Goal: Task Accomplishment & Management: Use online tool/utility

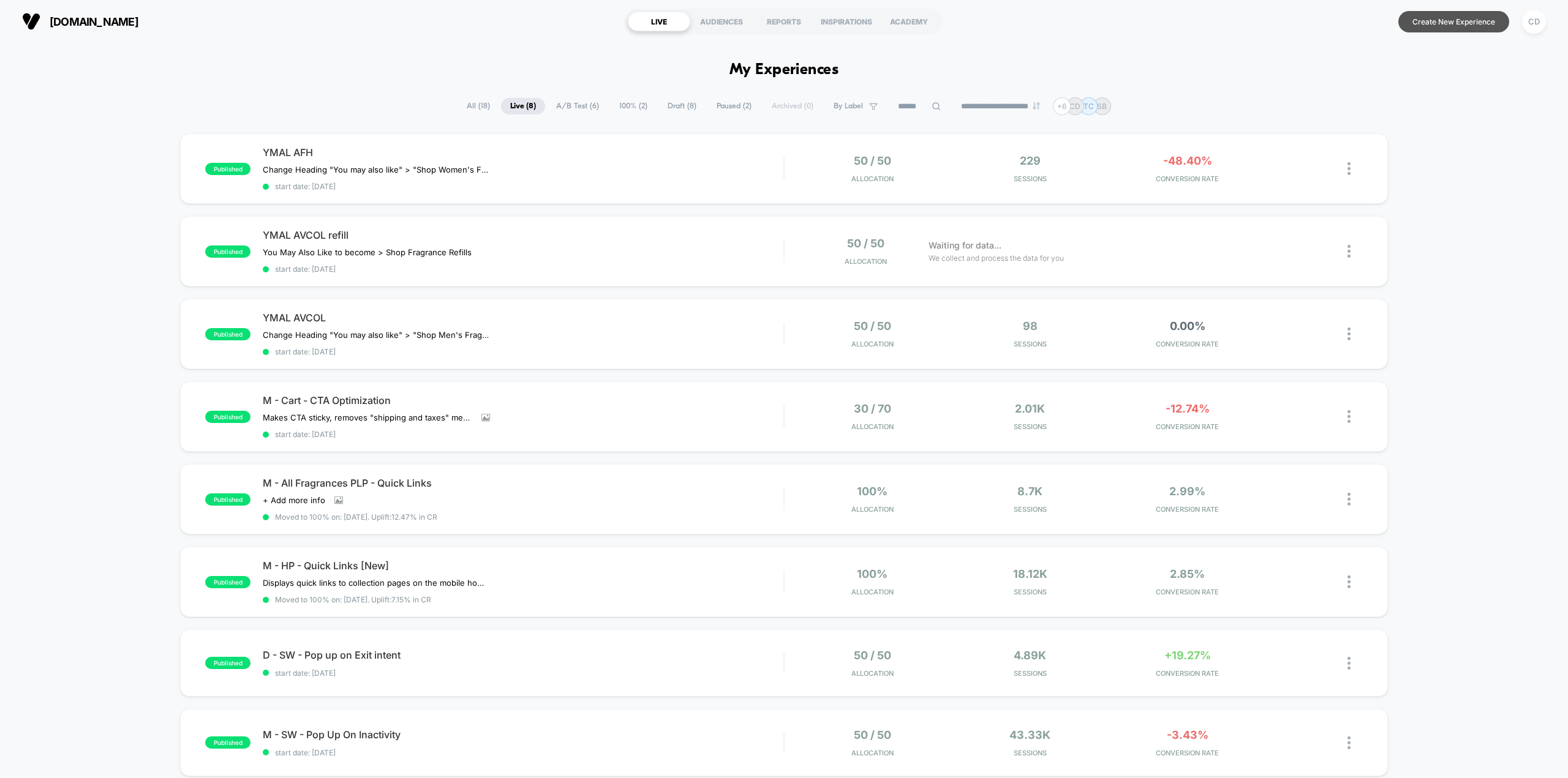
click at [1452, 26] on button "Create New Experience" at bounding box center [1453, 22] width 111 height 22
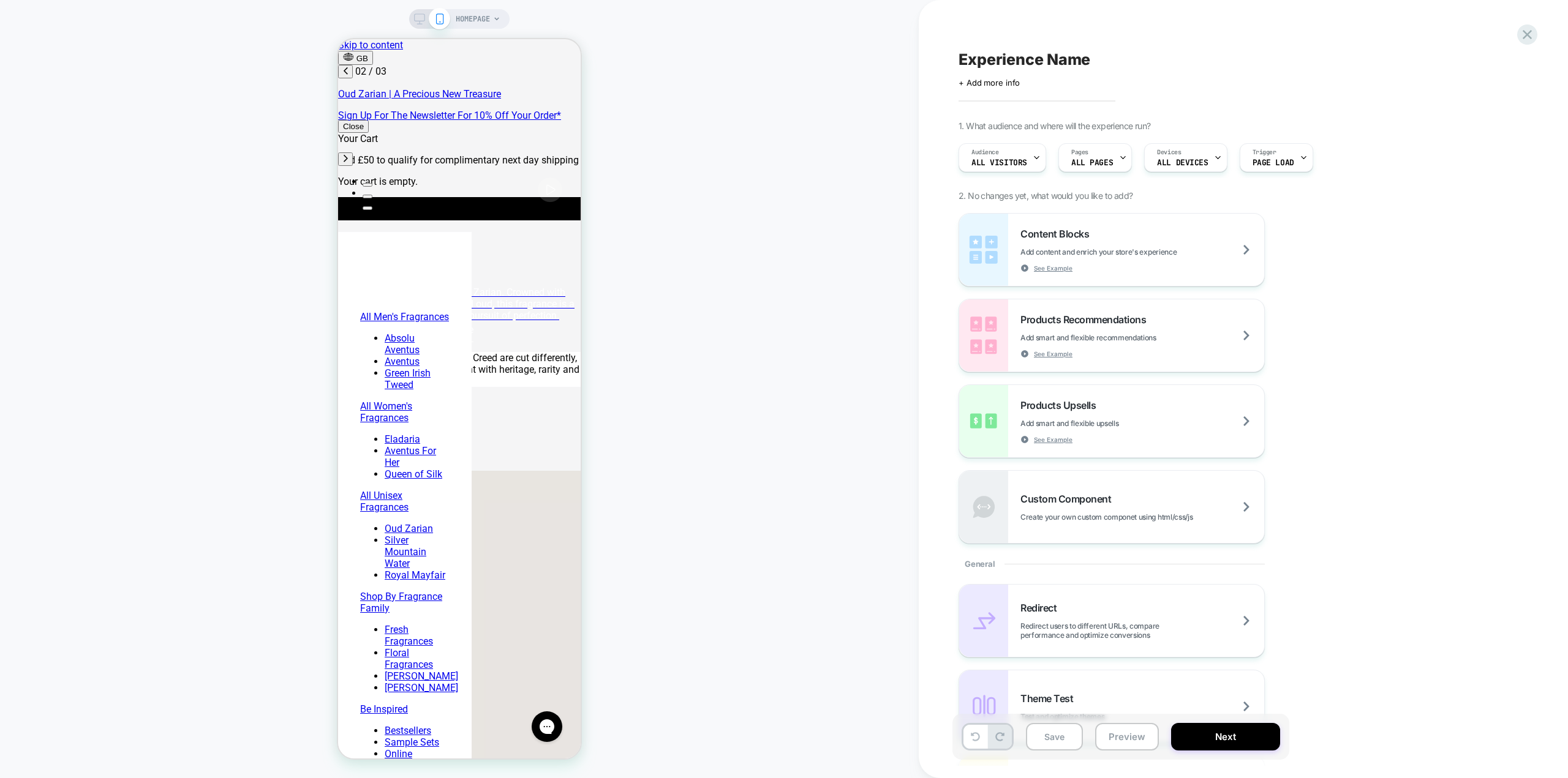
scroll to position [0, 193]
click at [484, 18] on span "HOMEPAGE" at bounding box center [473, 19] width 34 height 19
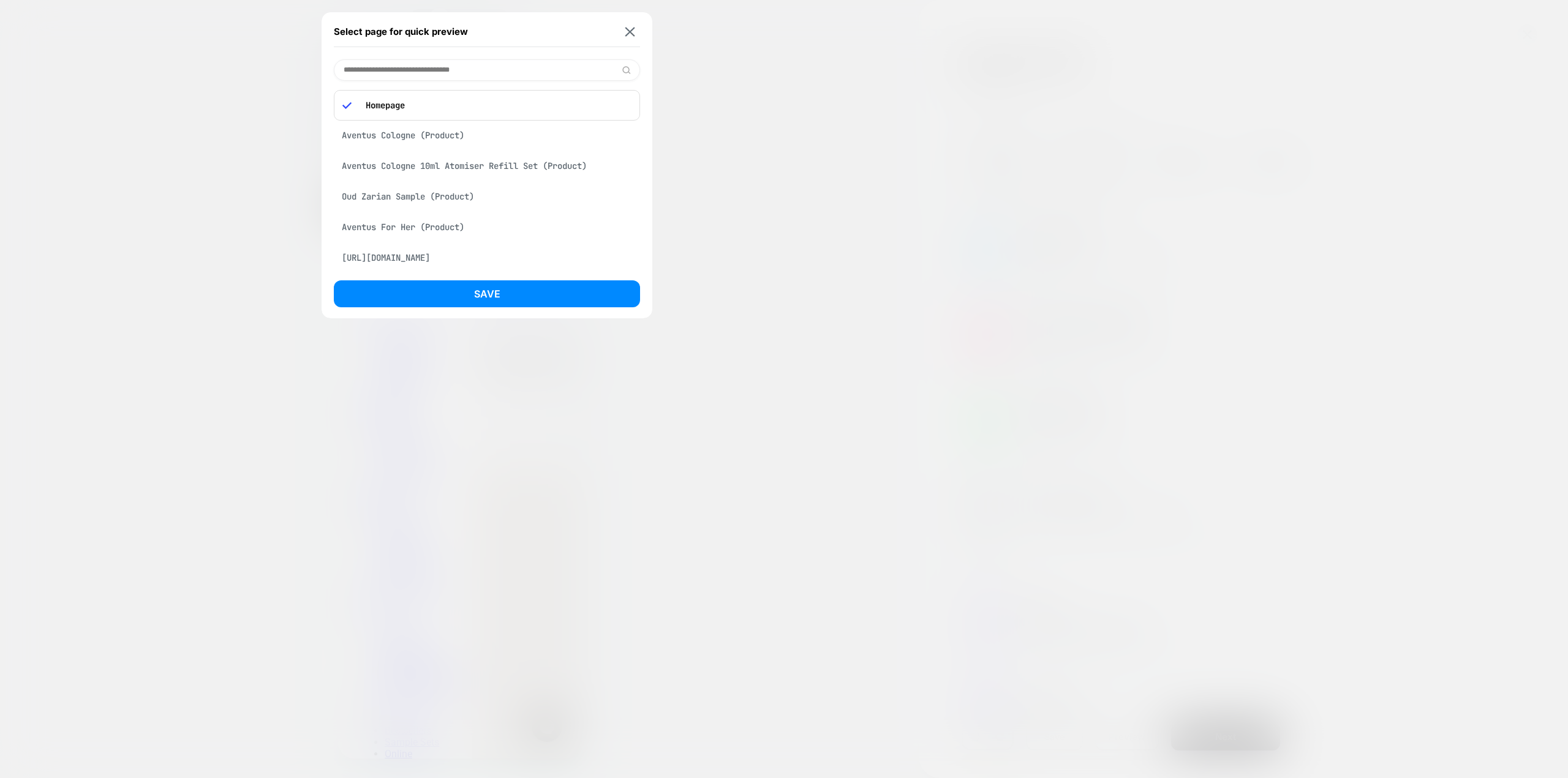
click at [472, 74] on input at bounding box center [487, 70] width 306 height 22
type input "*********"
click at [398, 130] on div "Aventus Traveller (Product)" at bounding box center [487, 132] width 306 height 23
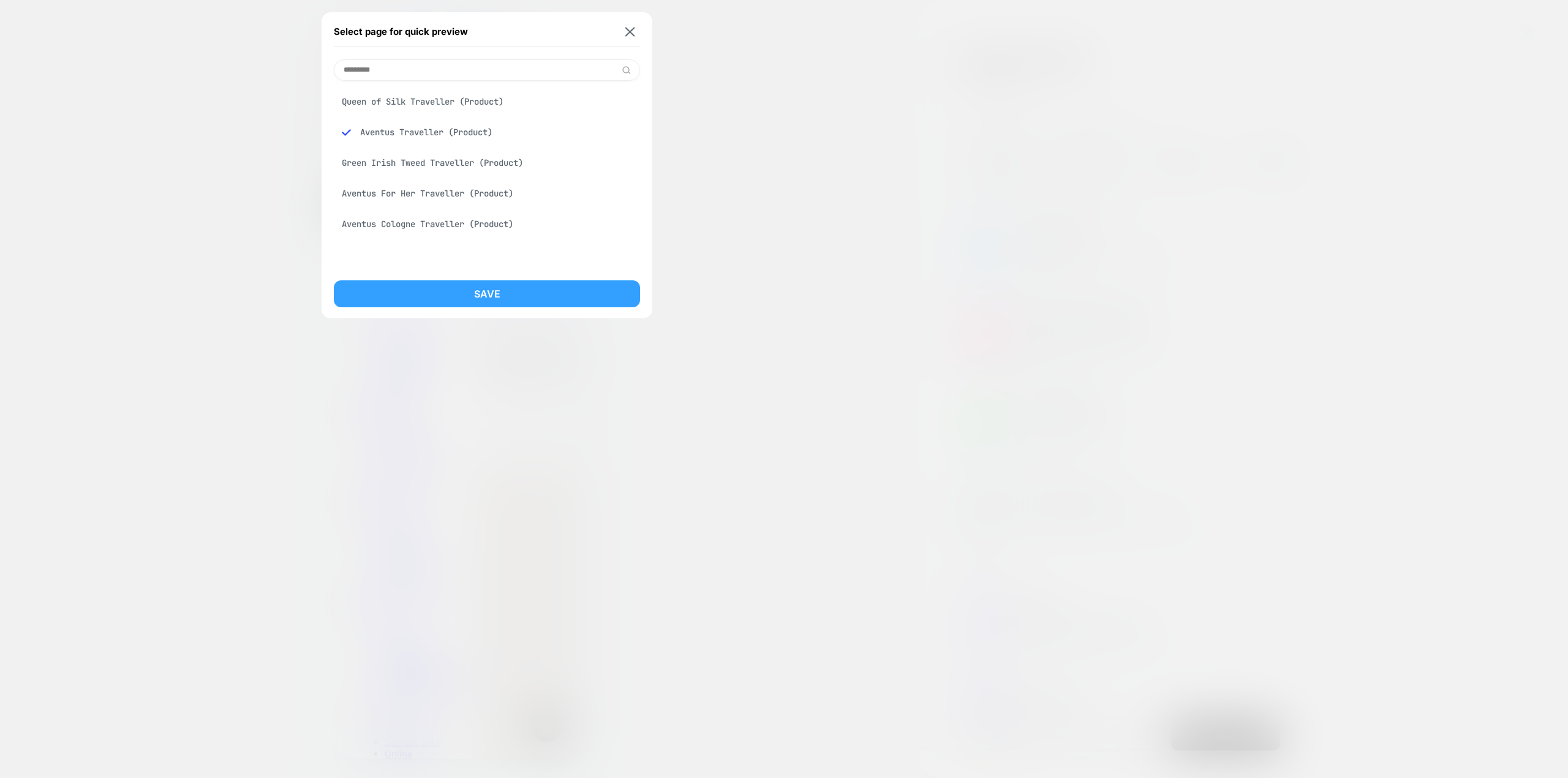
click at [515, 288] on button "Save" at bounding box center [487, 293] width 306 height 27
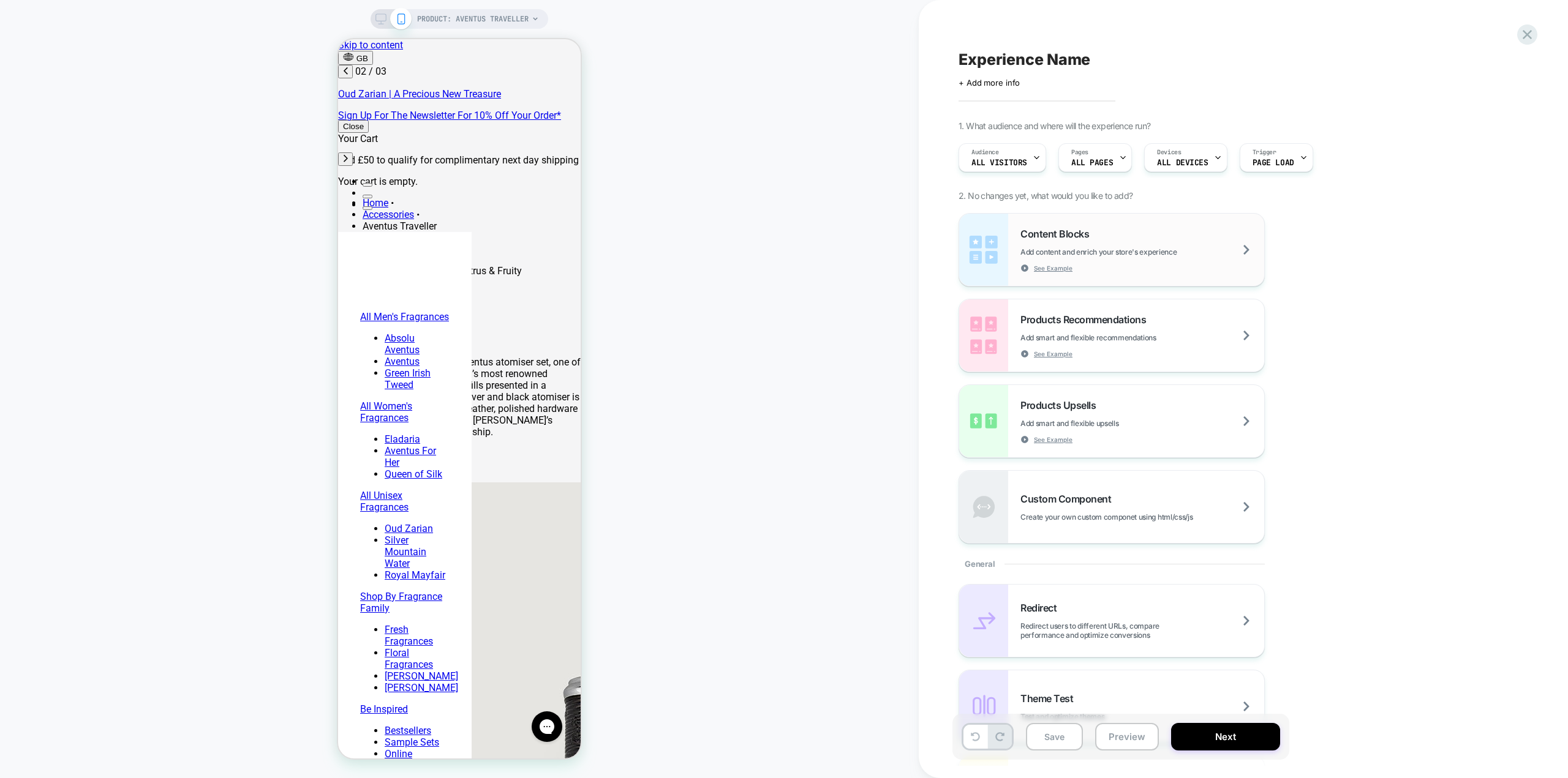
scroll to position [0, 0]
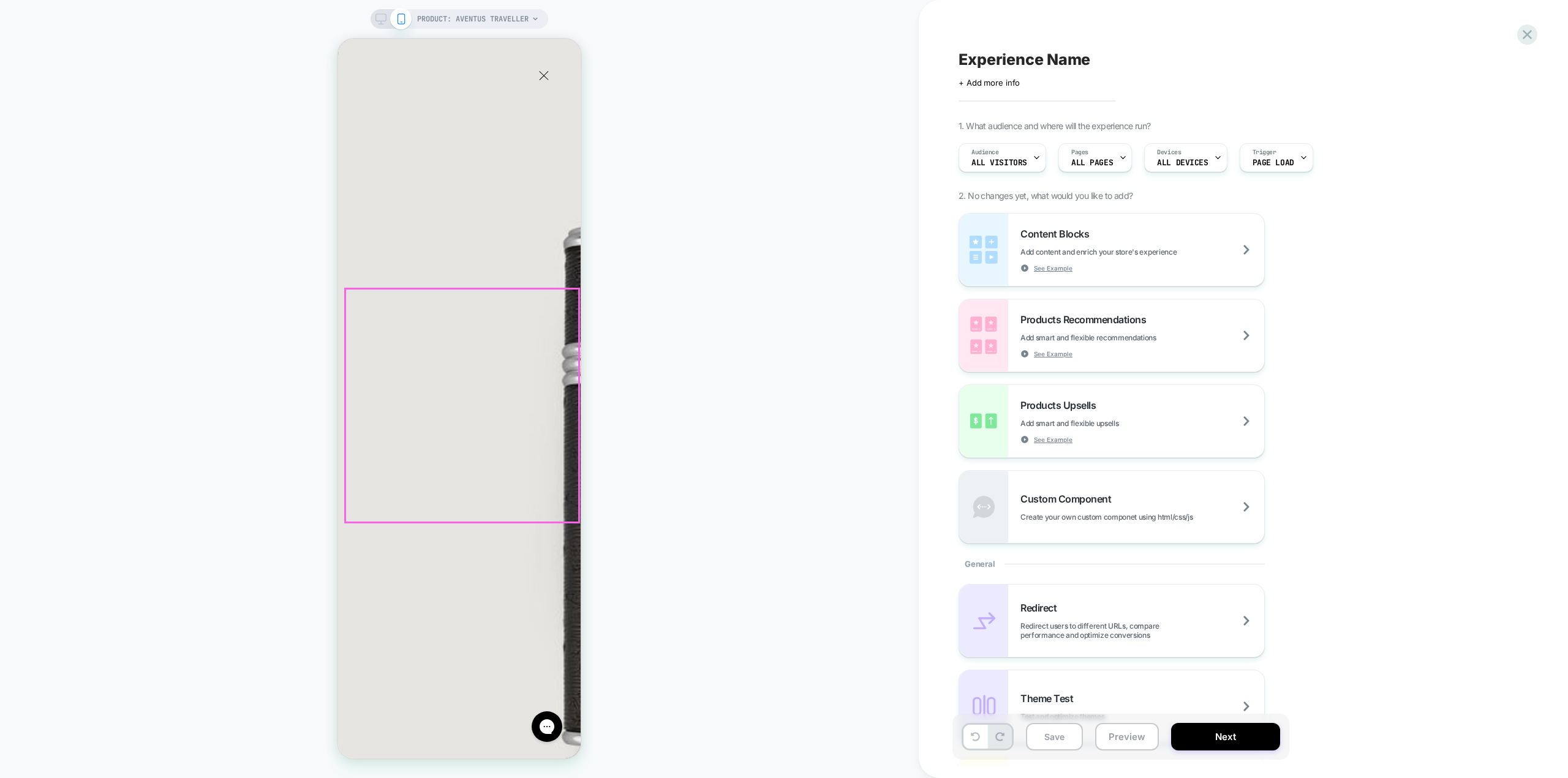
click at [588, 179] on div "PRODUCT: Aventus Traveller PRODUCT: Aventus Traveller" at bounding box center [459, 389] width 919 height 754
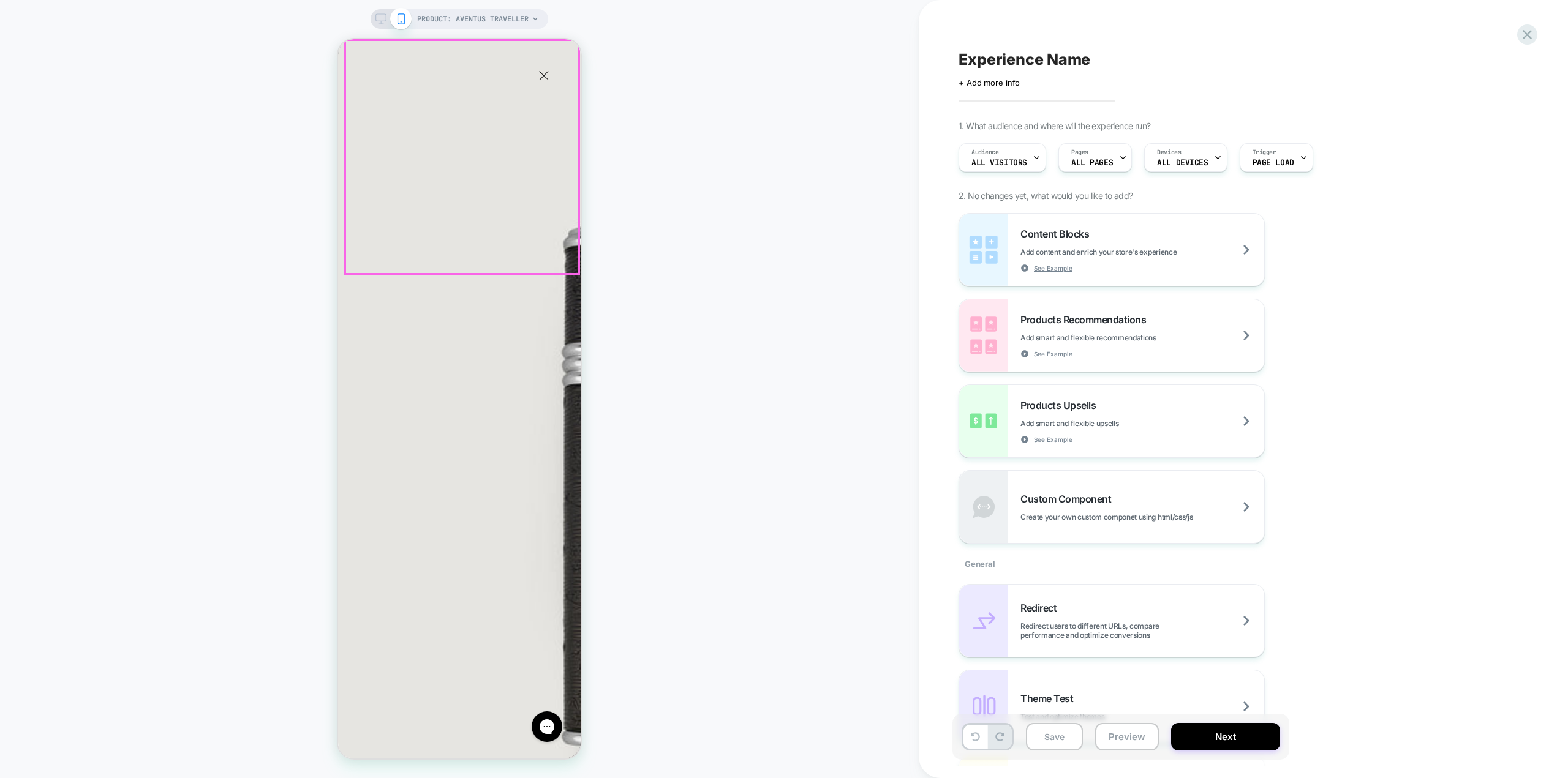
click at [432, 196] on img at bounding box center [797, 492] width 919 height 919
click at [1188, 254] on span "Add content and enrich your store's experience" at bounding box center [1128, 251] width 217 height 9
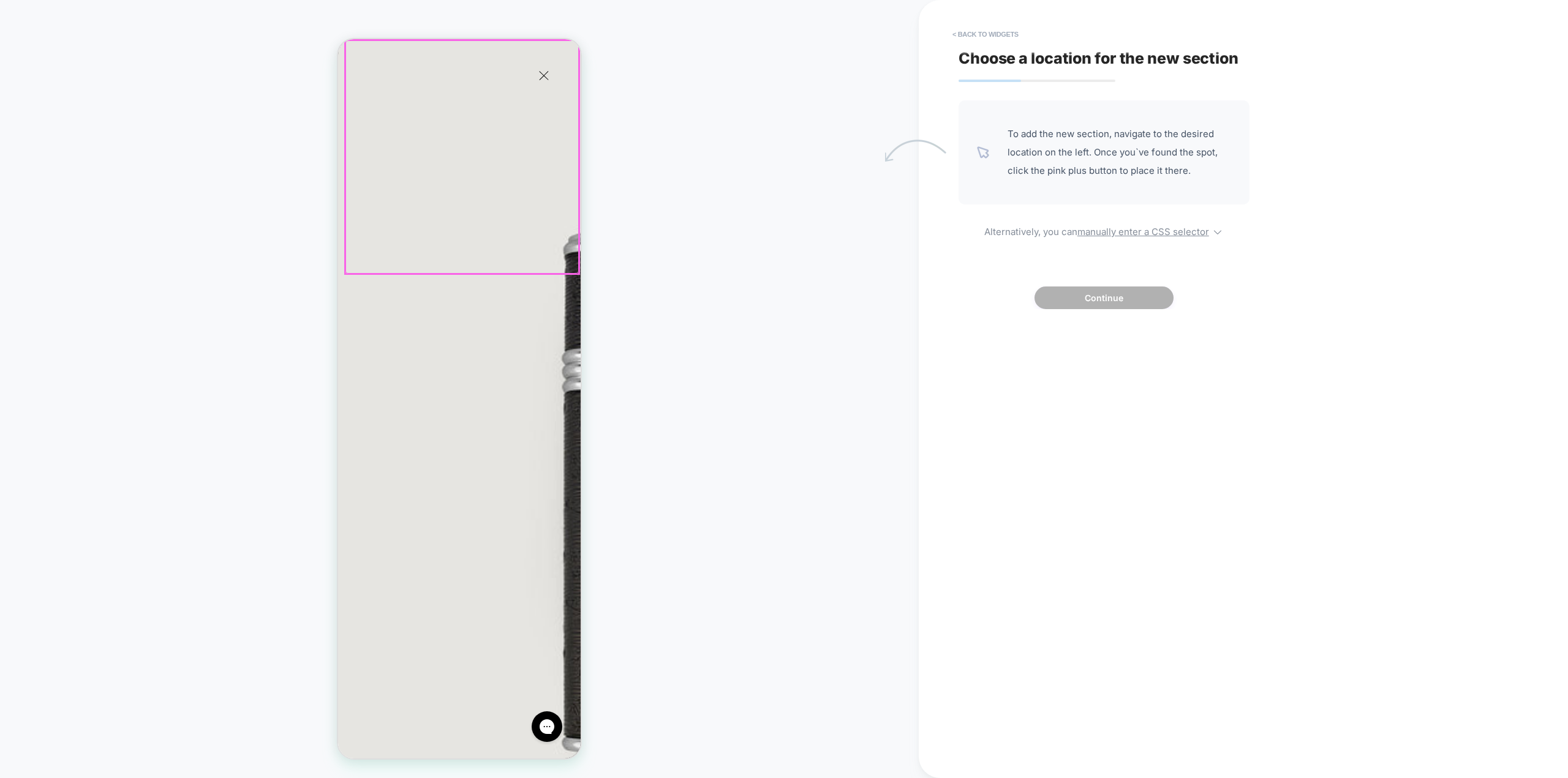
click at [539, 82] on div at bounding box center [462, 157] width 234 height 233
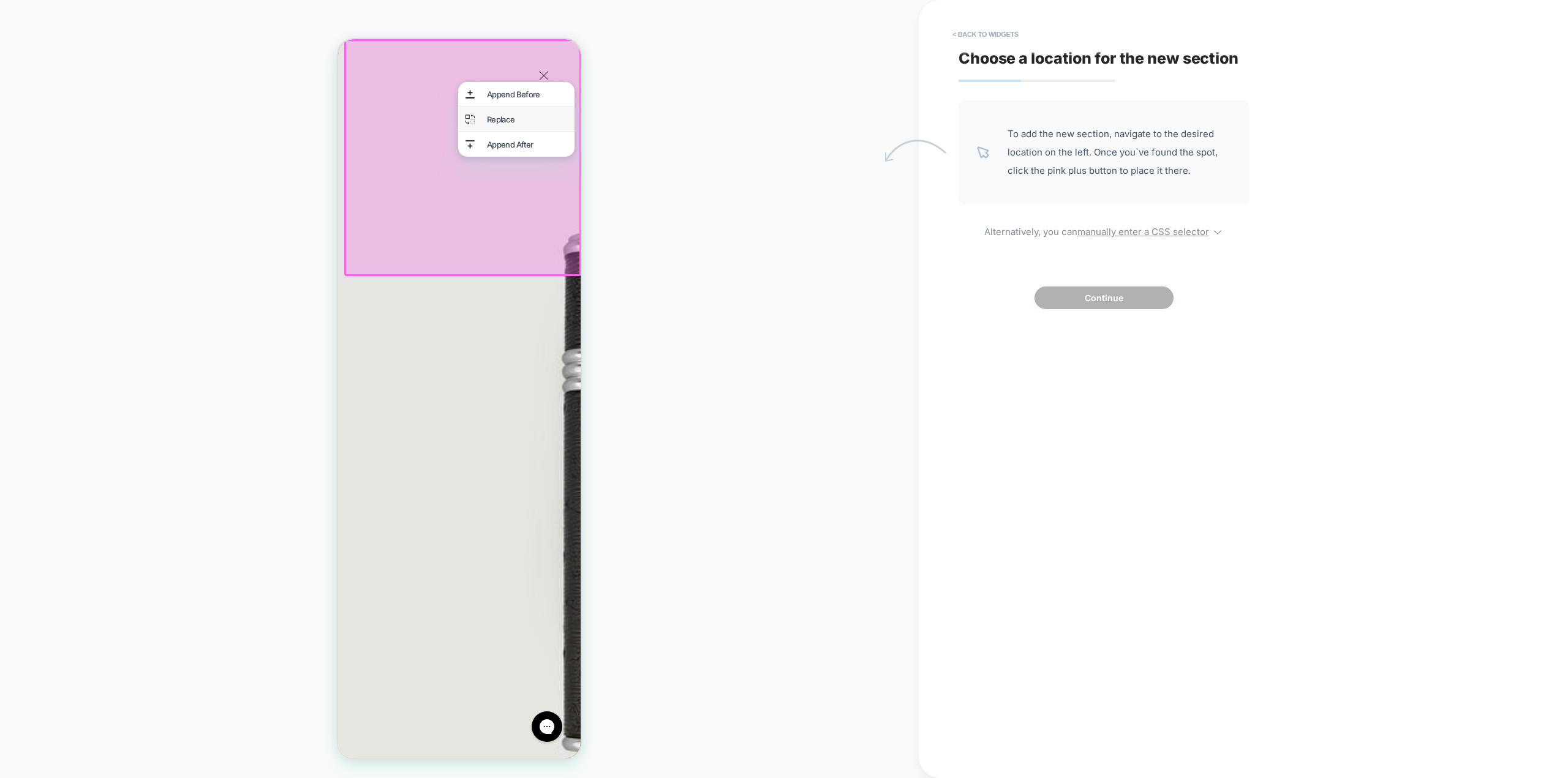
scroll to position [0, 193]
click at [509, 123] on div "Replace" at bounding box center [526, 120] width 80 height 10
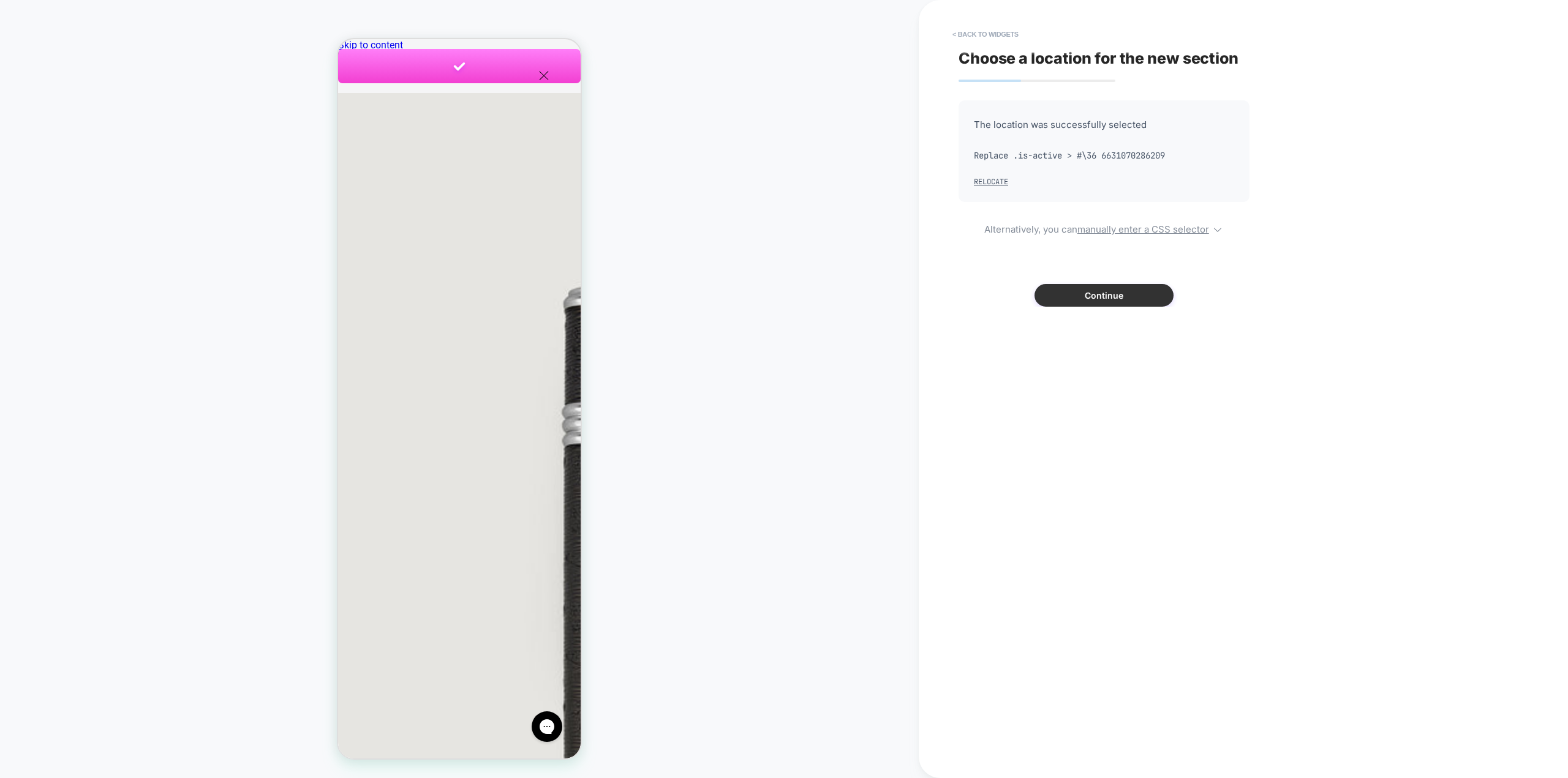
click at [1132, 291] on button "Continue" at bounding box center [1104, 296] width 139 height 23
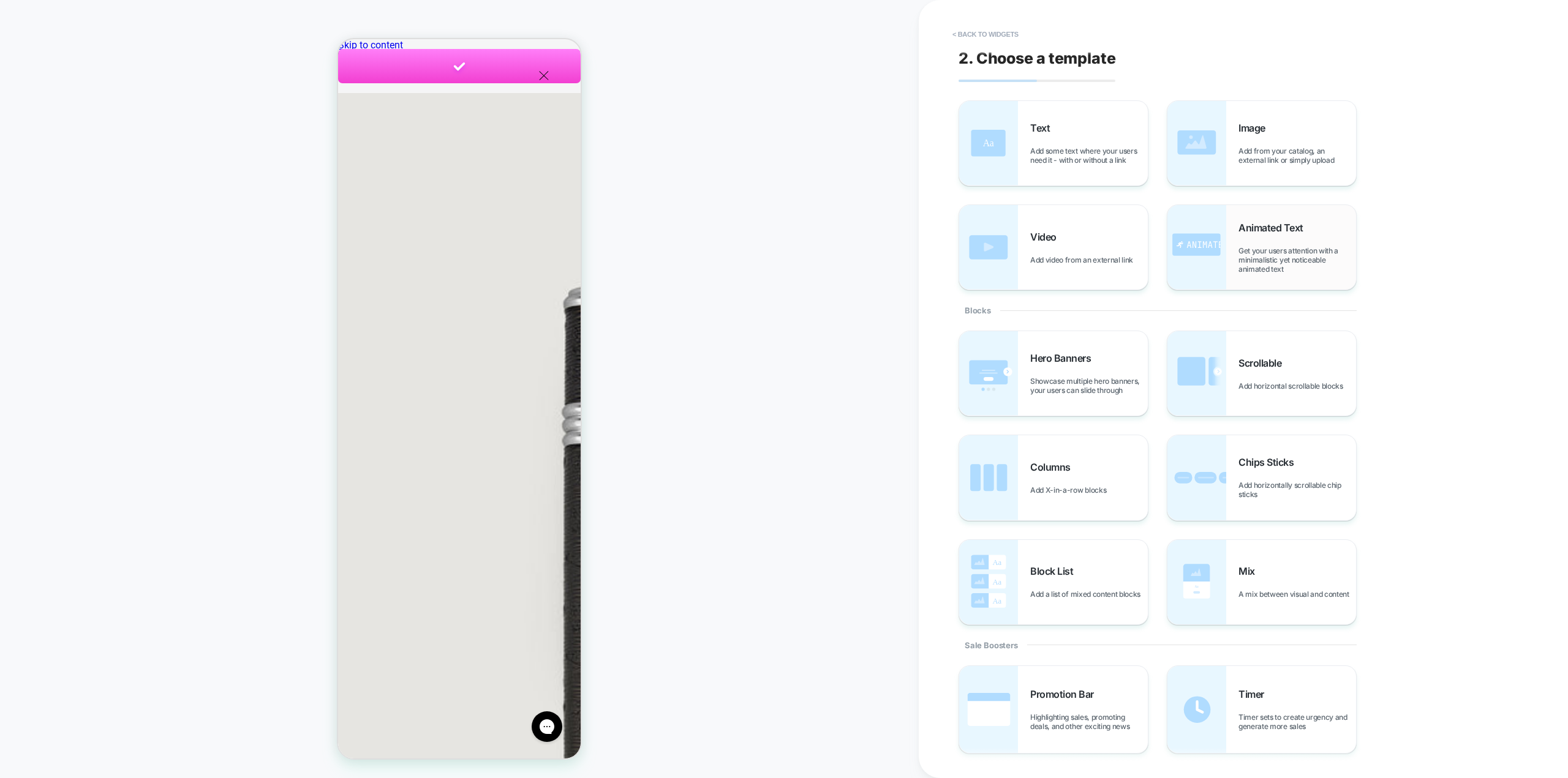
scroll to position [0, 387]
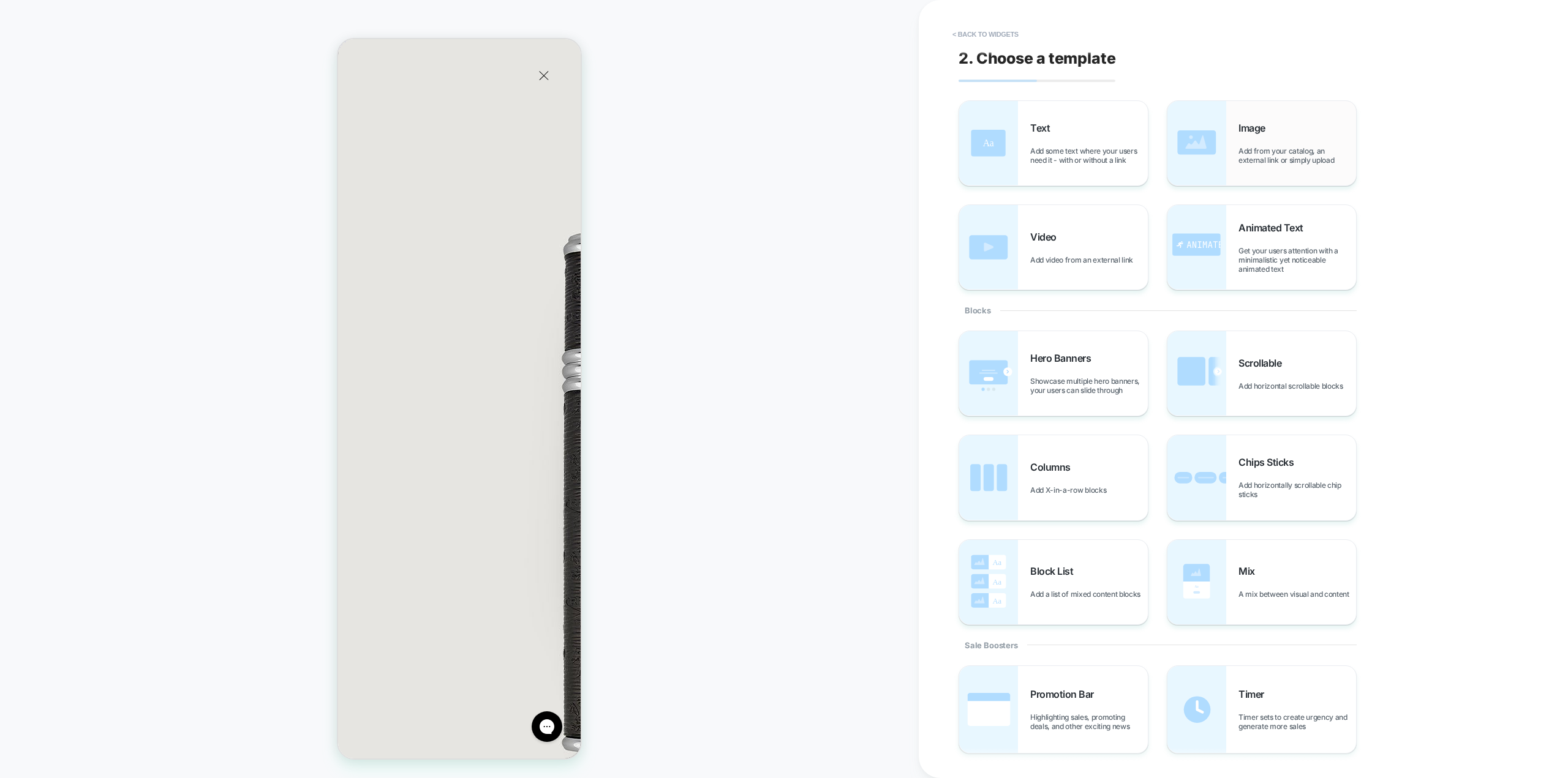
click at [1257, 161] on span "Add from your catalog, an external link or simply upload" at bounding box center [1296, 155] width 117 height 19
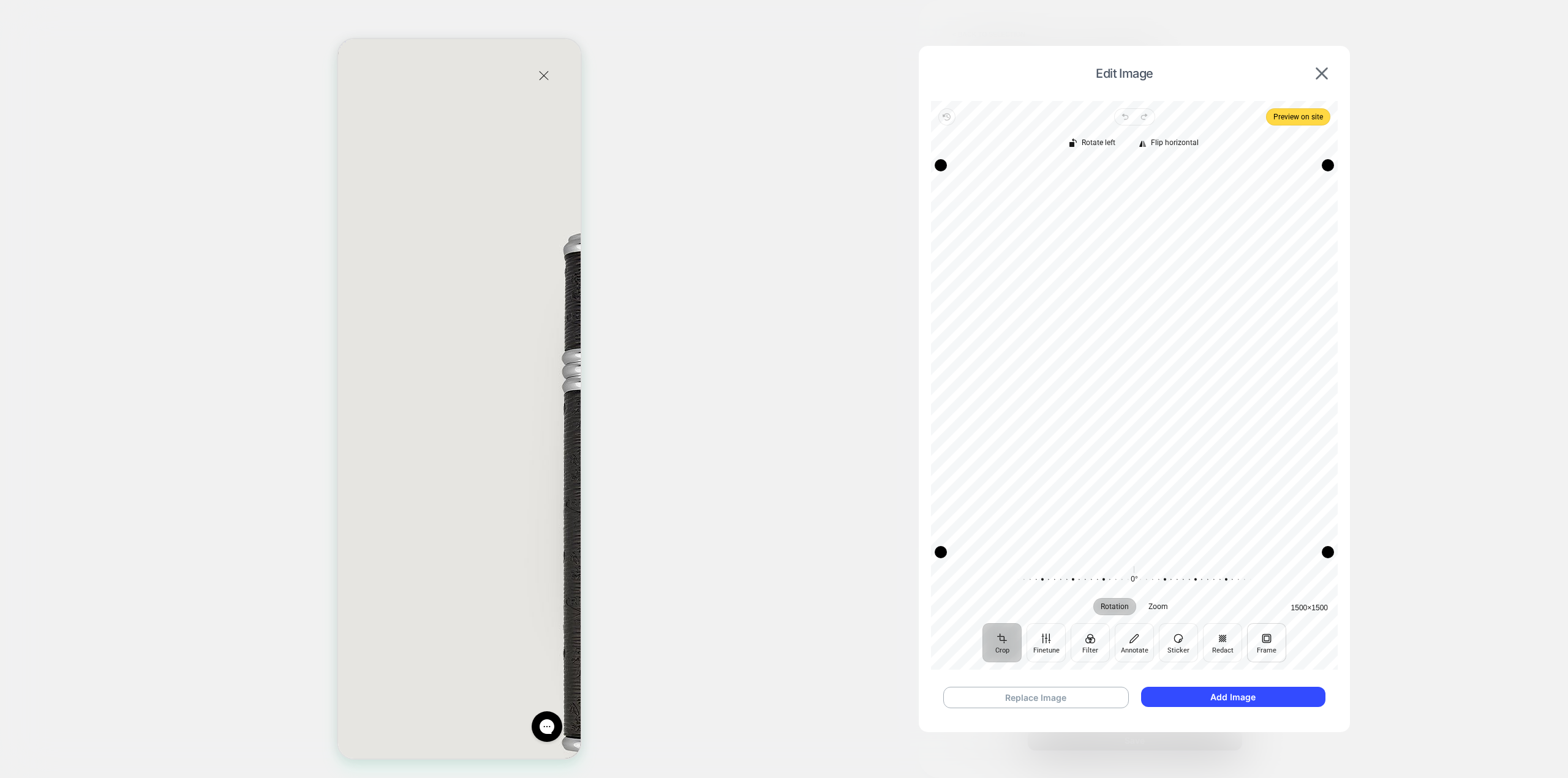
scroll to position [0, 193]
click at [1261, 694] on button "Add Image" at bounding box center [1233, 696] width 184 height 20
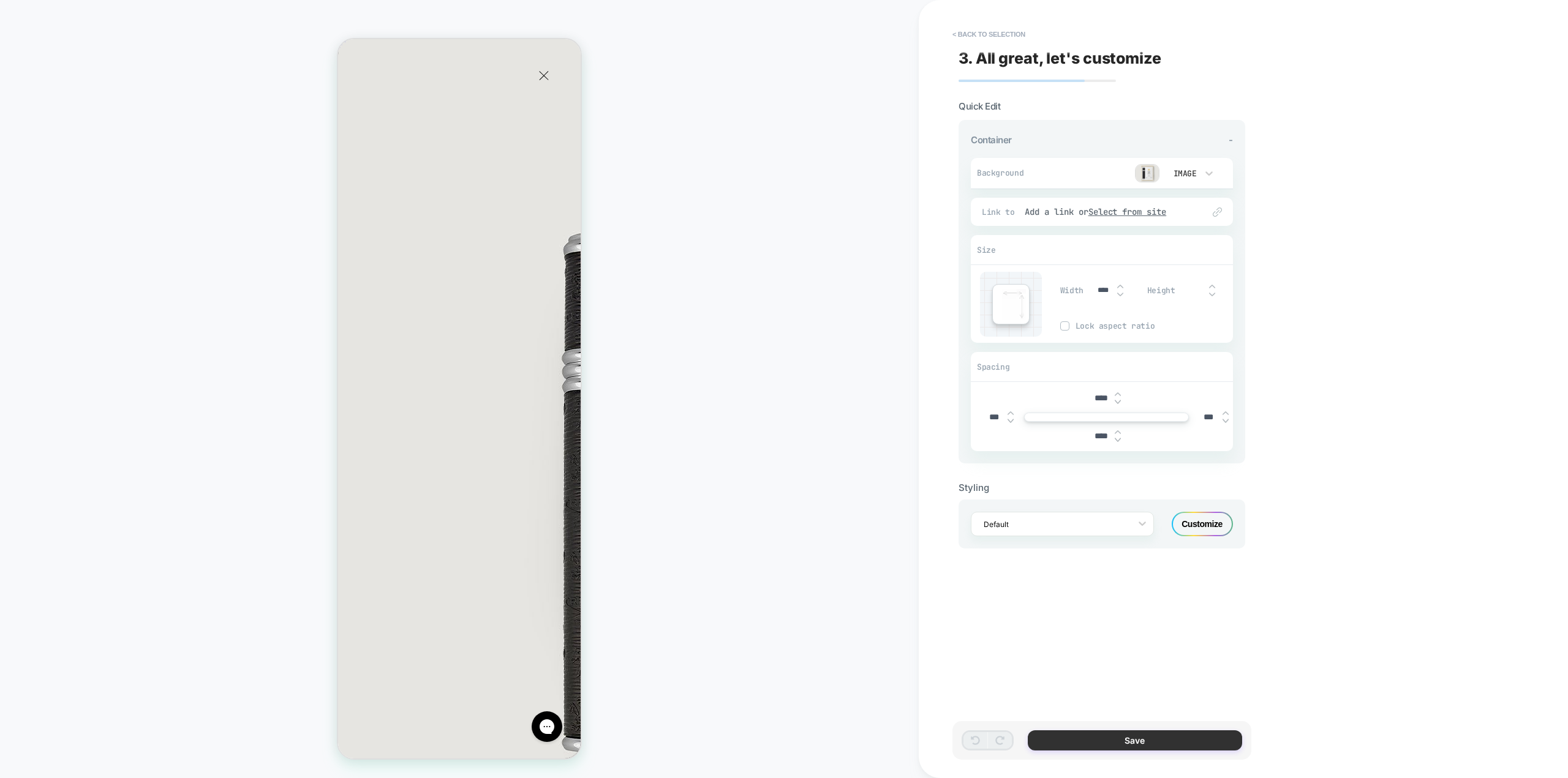
scroll to position [0, 387]
click at [1146, 741] on button "Save" at bounding box center [1135, 740] width 214 height 20
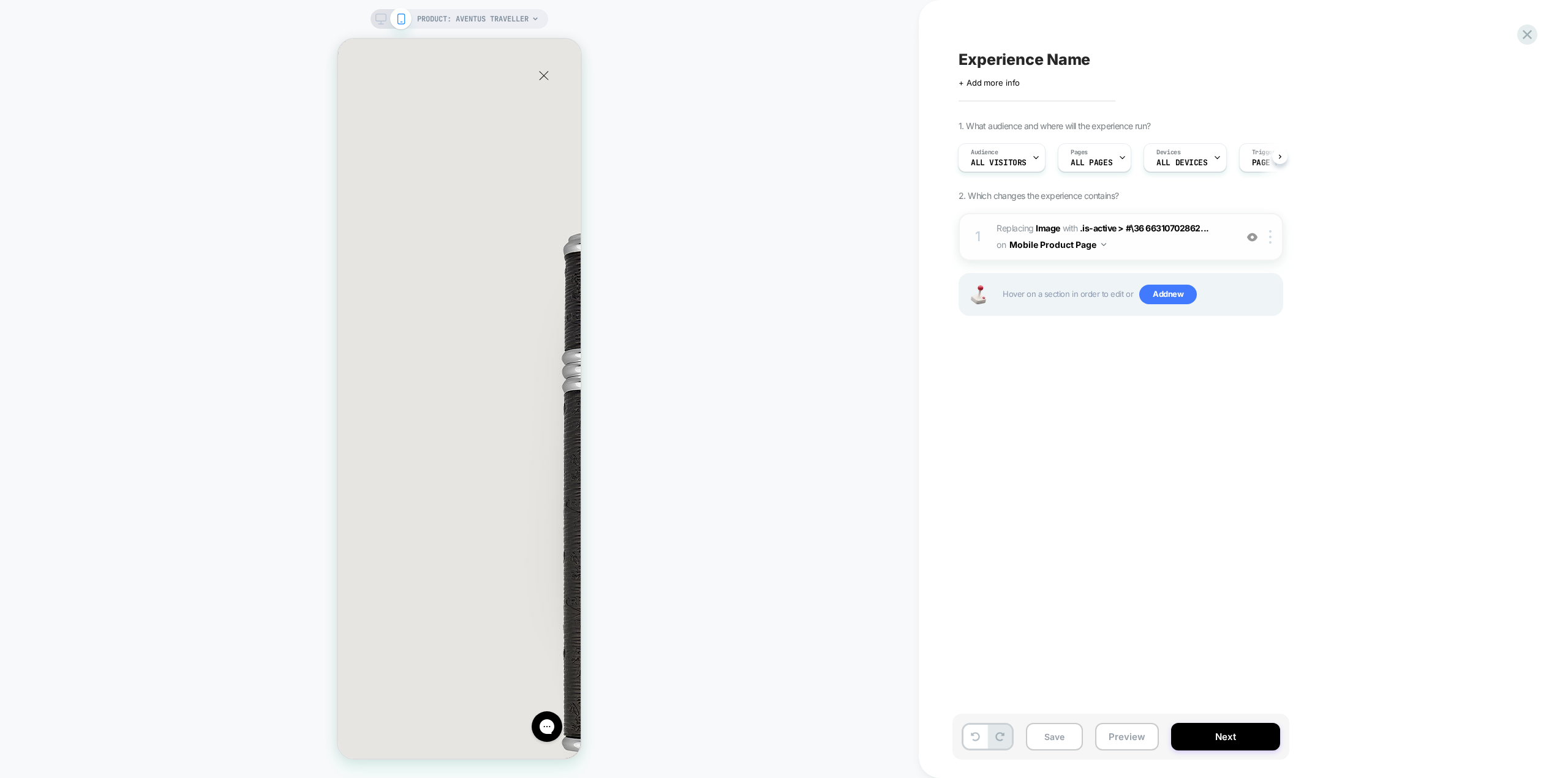
scroll to position [0, 0]
click at [1251, 235] on img at bounding box center [1252, 237] width 11 height 11
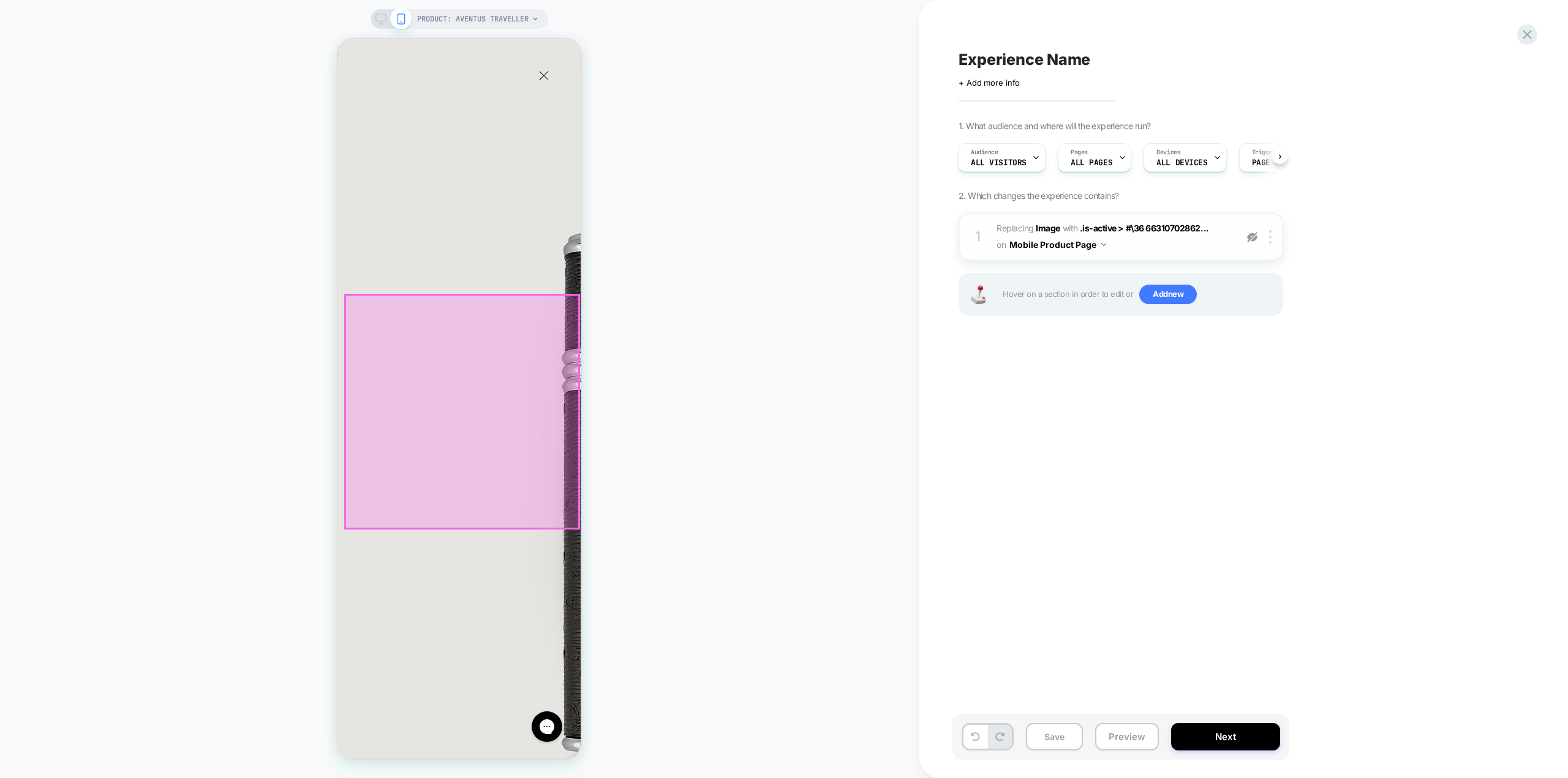
scroll to position [0, 387]
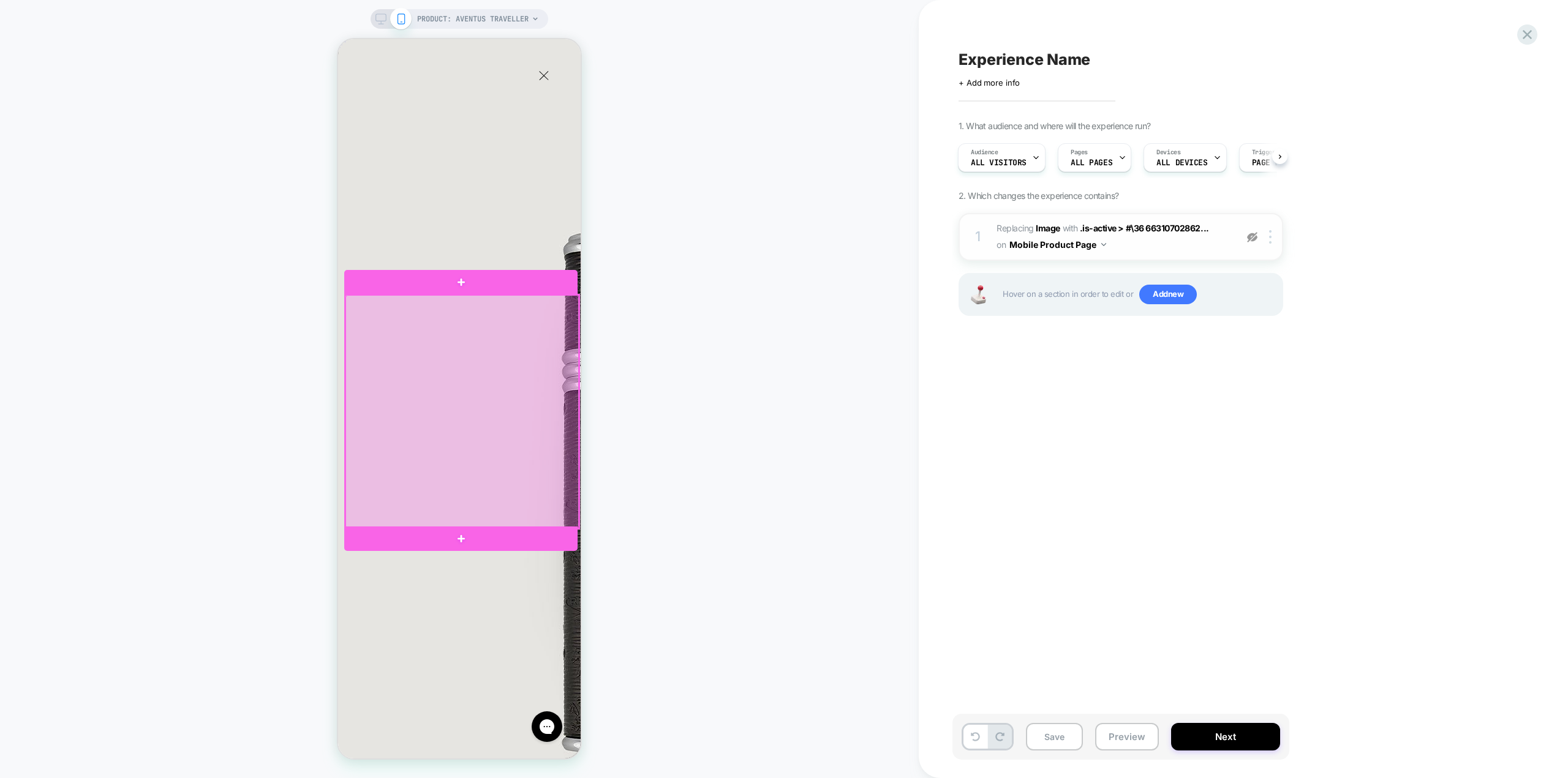
click at [454, 406] on div at bounding box center [462, 411] width 234 height 233
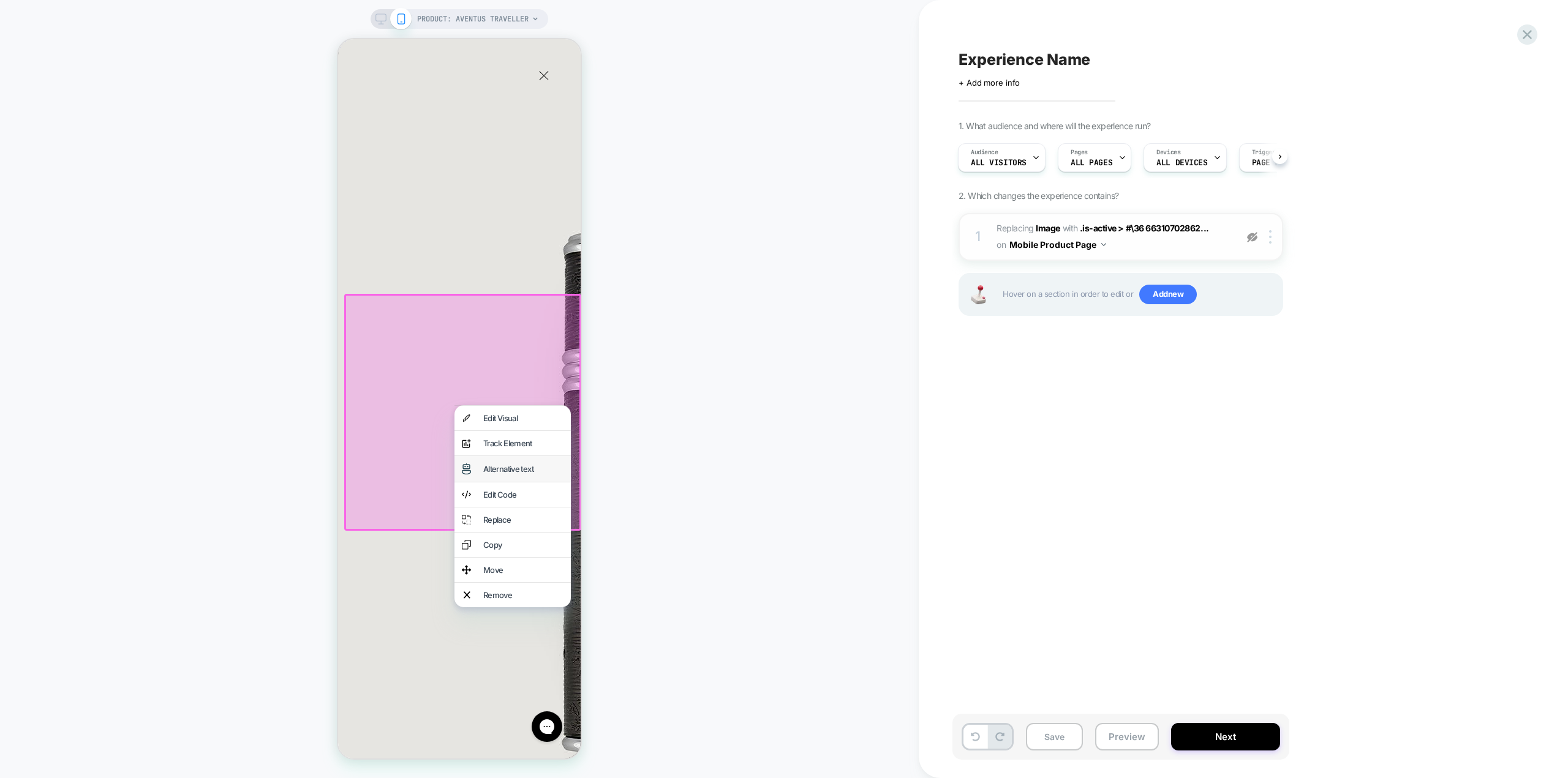
scroll to position [0, 0]
click at [499, 600] on div "Remove" at bounding box center [523, 595] width 80 height 10
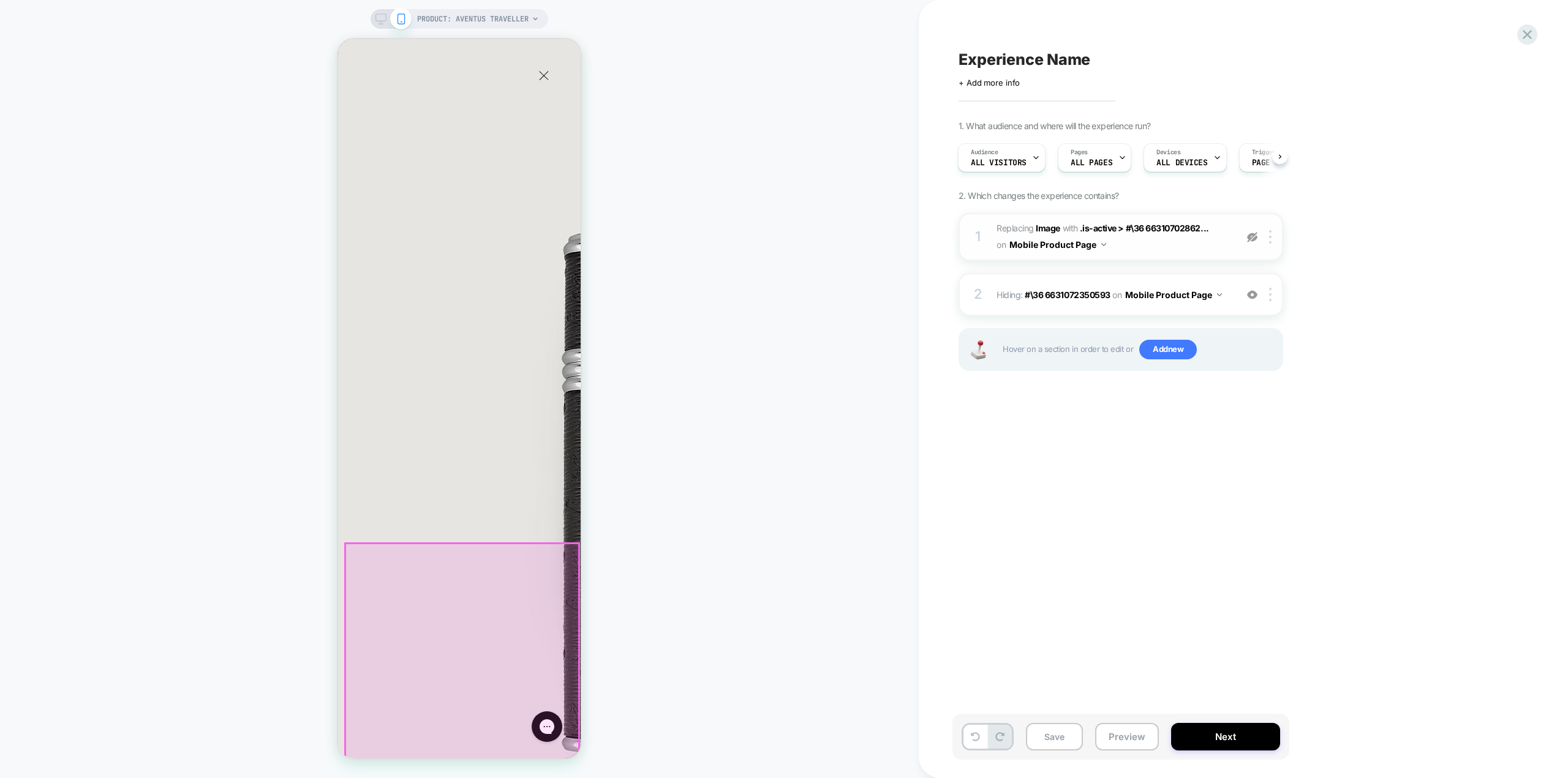
scroll to position [0, 193]
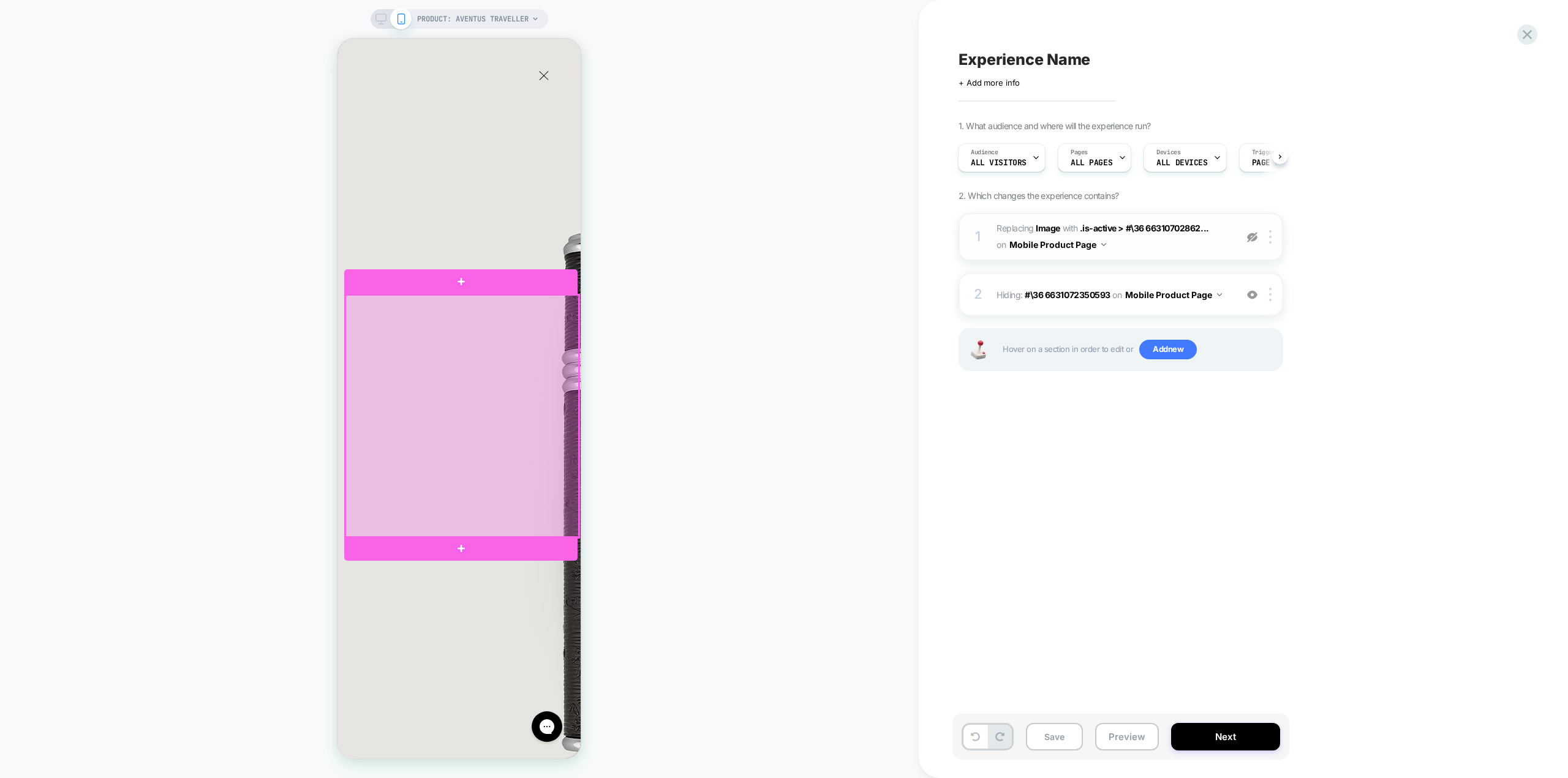
scroll to position [0, 0]
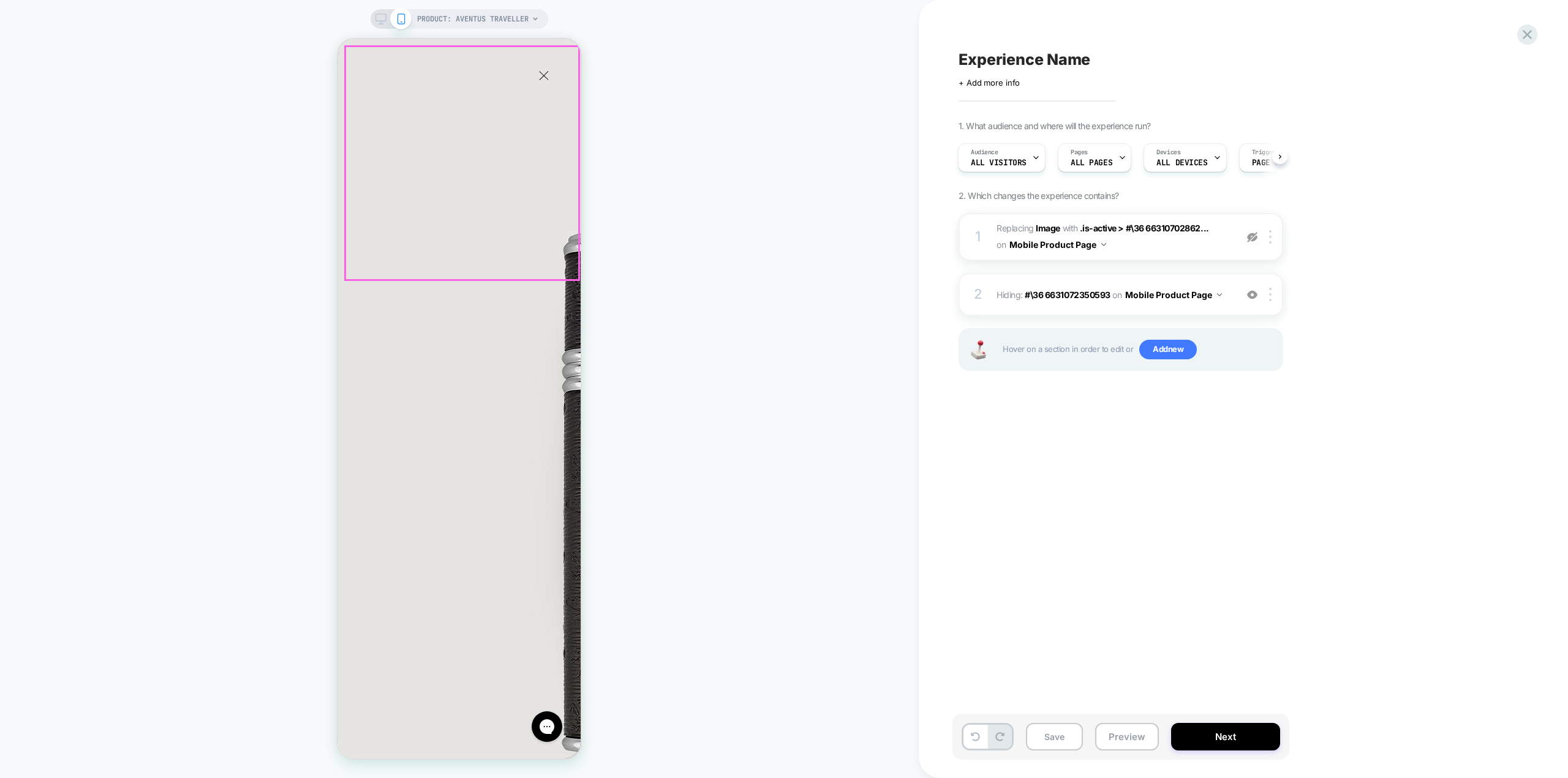
click at [509, 166] on img at bounding box center [797, 498] width 919 height 919
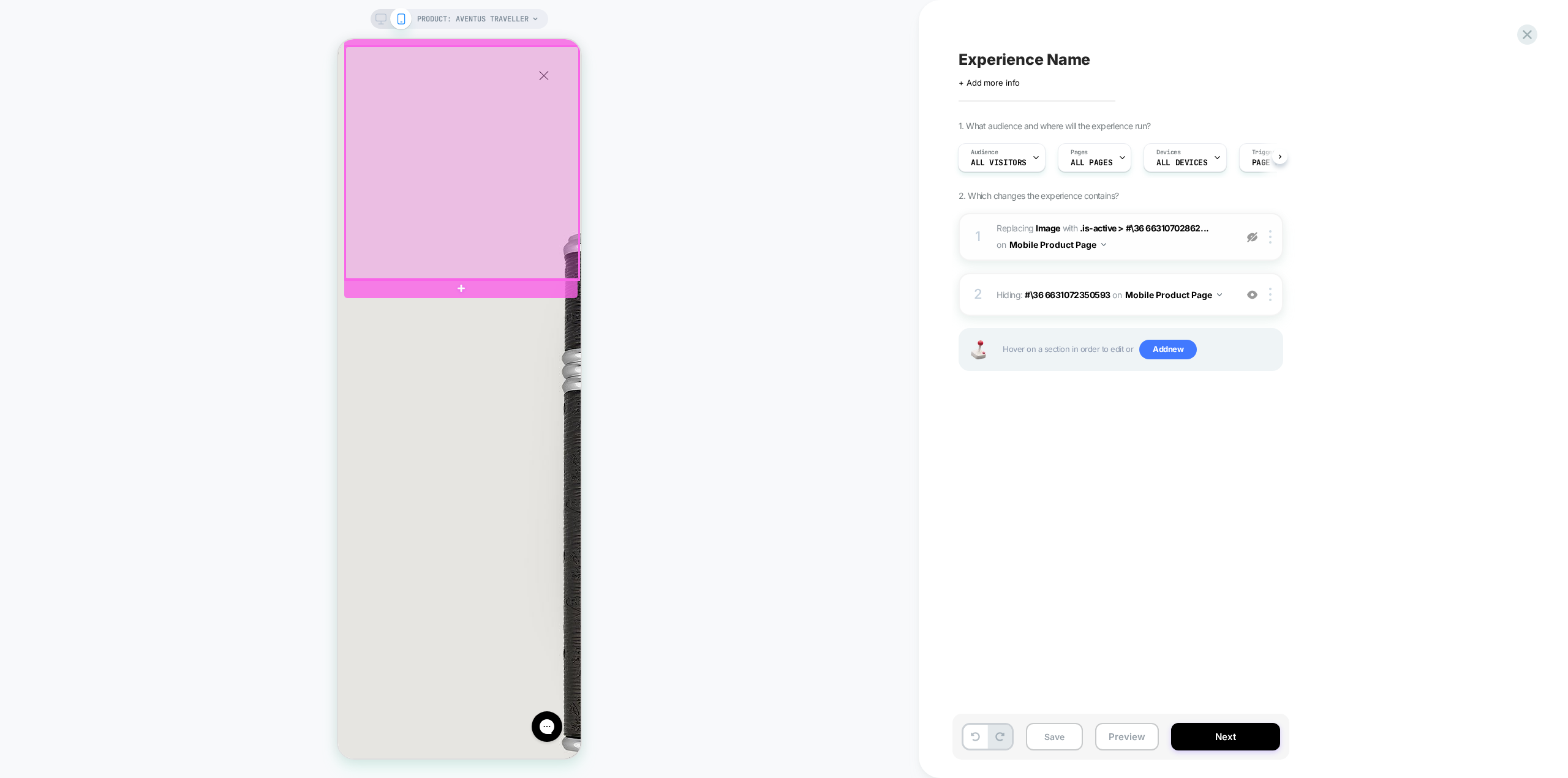
click at [468, 201] on div at bounding box center [462, 163] width 234 height 233
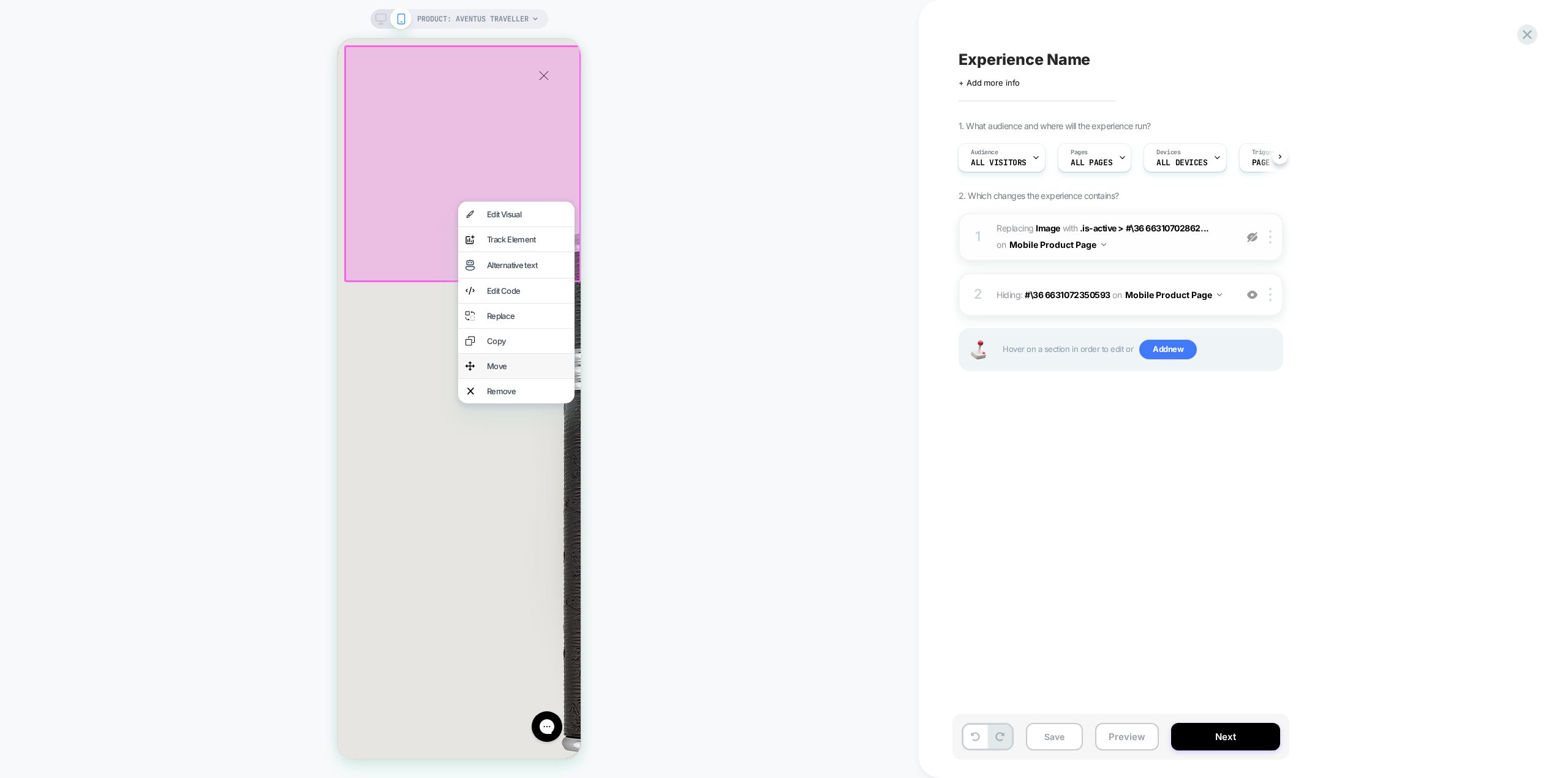
click at [487, 375] on div "Move" at bounding box center [516, 366] width 116 height 24
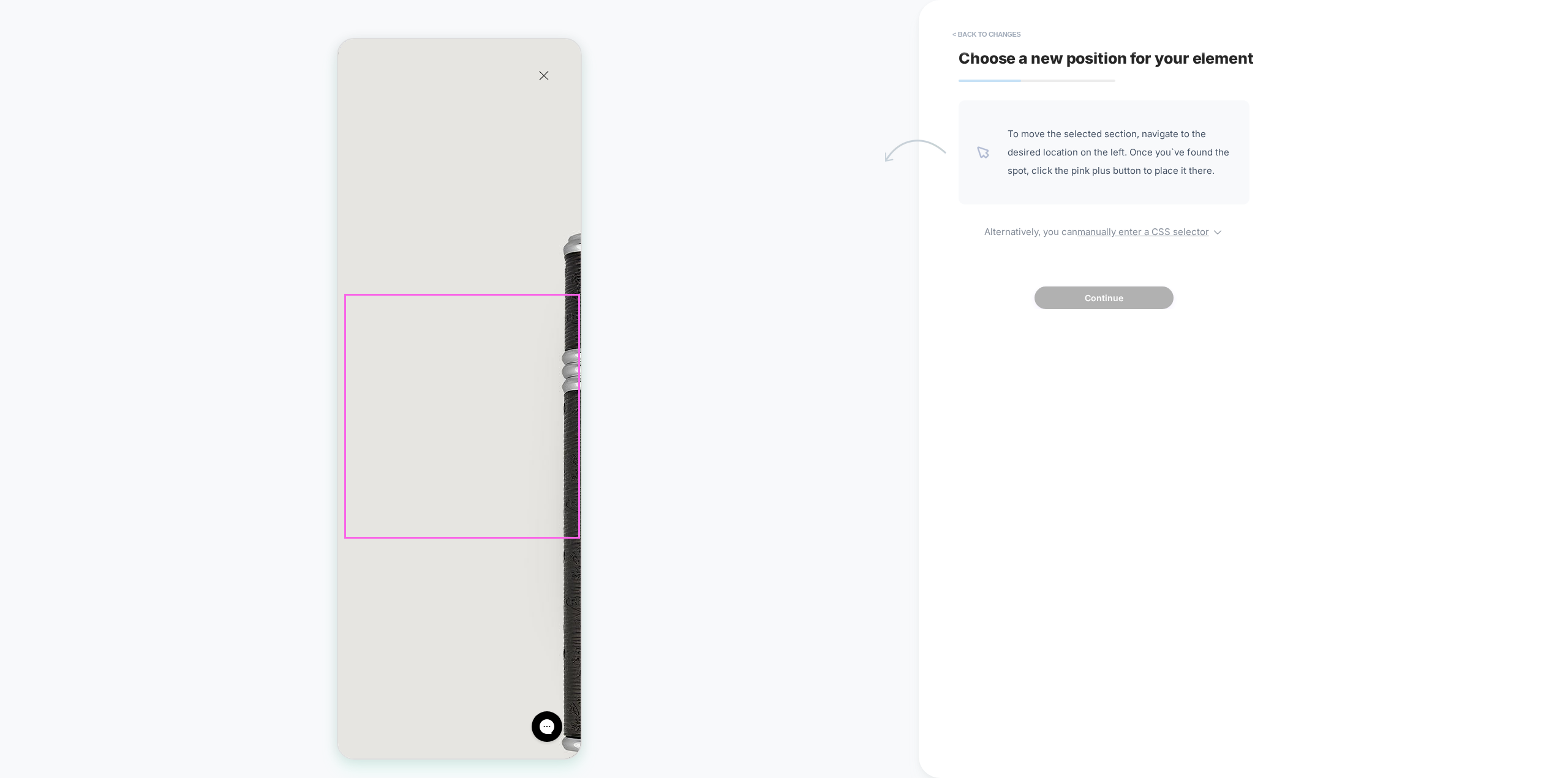
scroll to position [0, 193]
drag, startPoint x: 491, startPoint y: 235, endPoint x: 491, endPoint y: 385, distance: 150.0
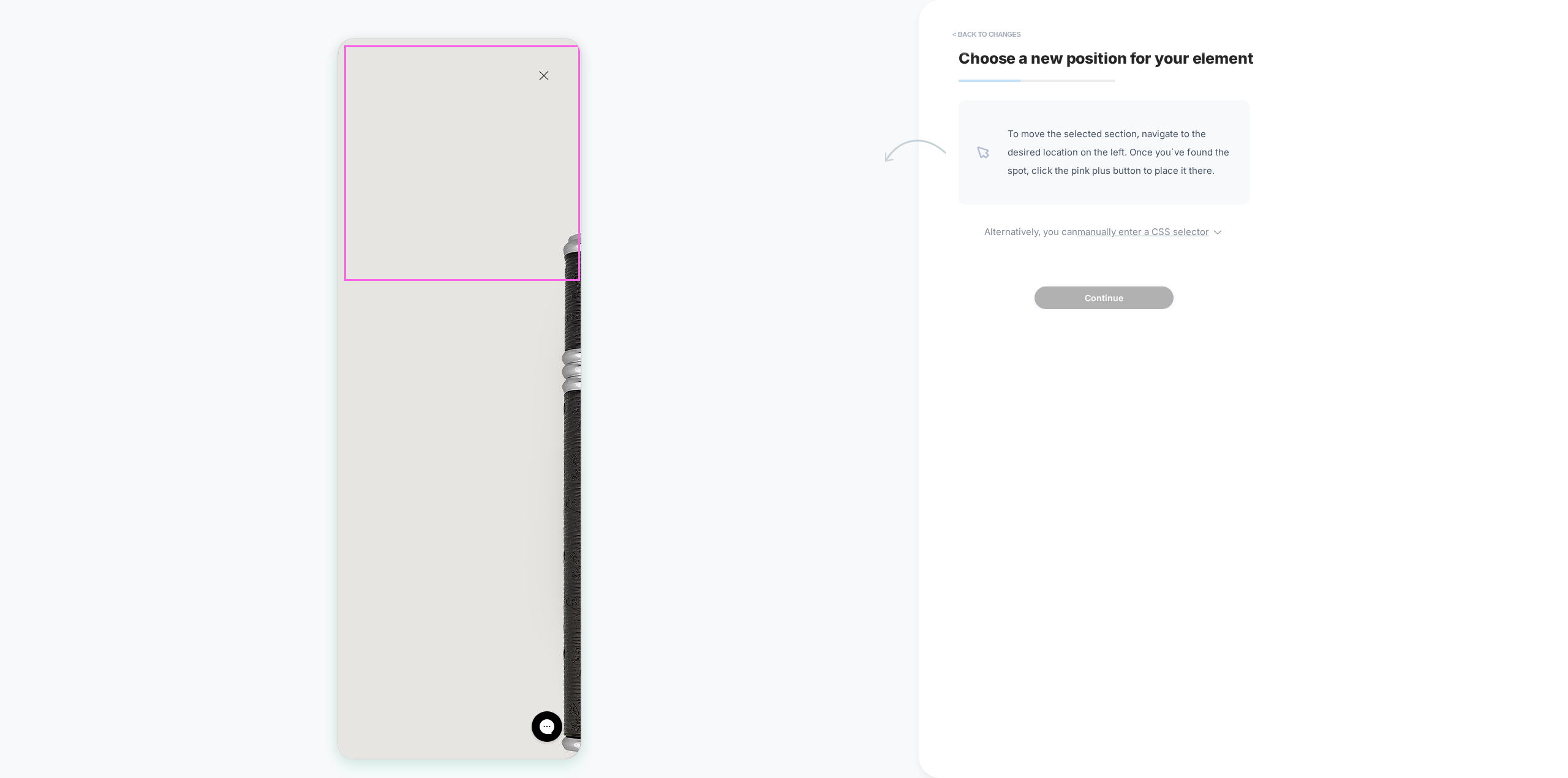
click at [535, 211] on img at bounding box center [797, 498] width 919 height 919
click at [470, 211] on img at bounding box center [797, 498] width 919 height 919
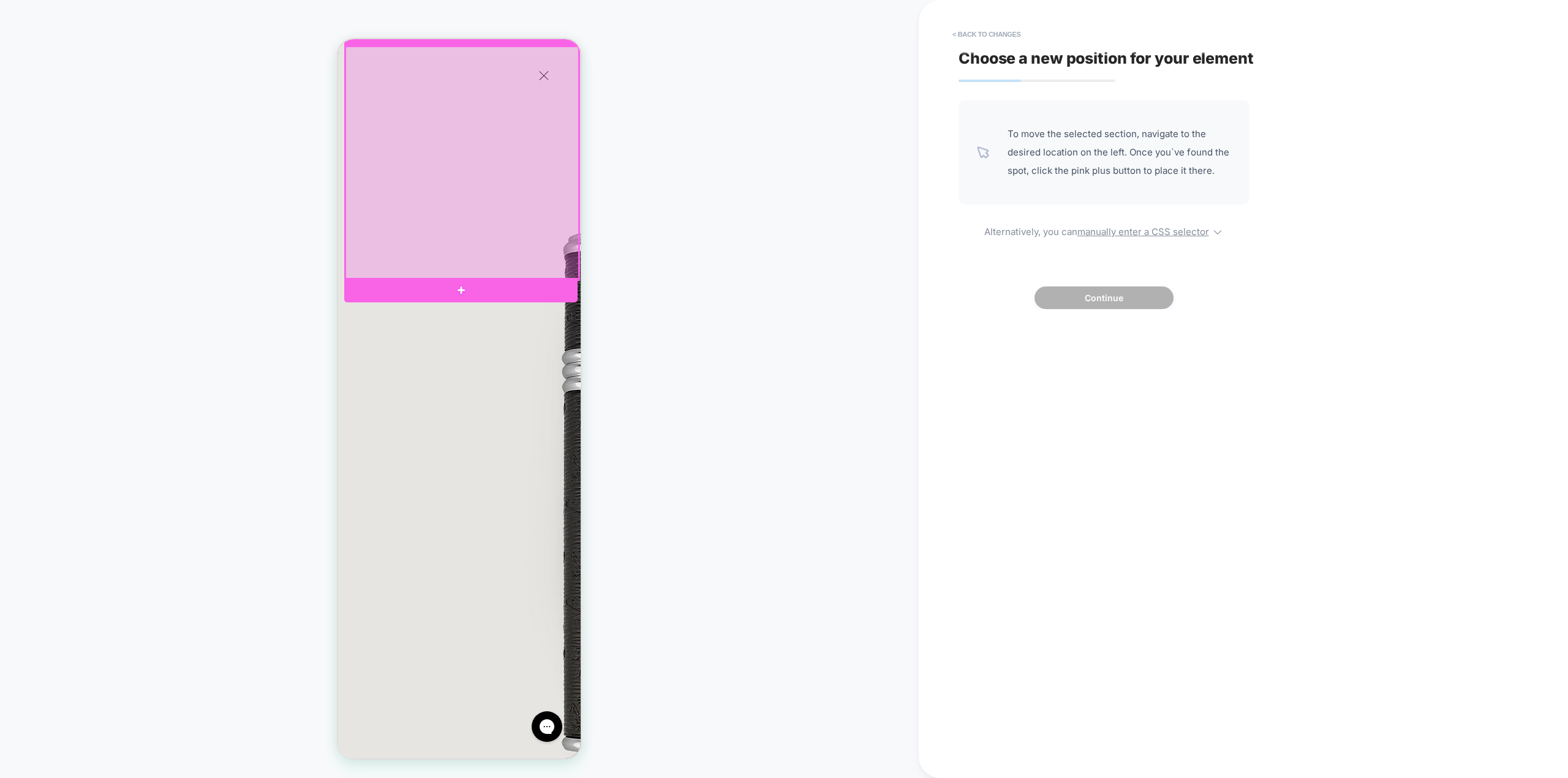
click at [468, 200] on div at bounding box center [462, 163] width 234 height 233
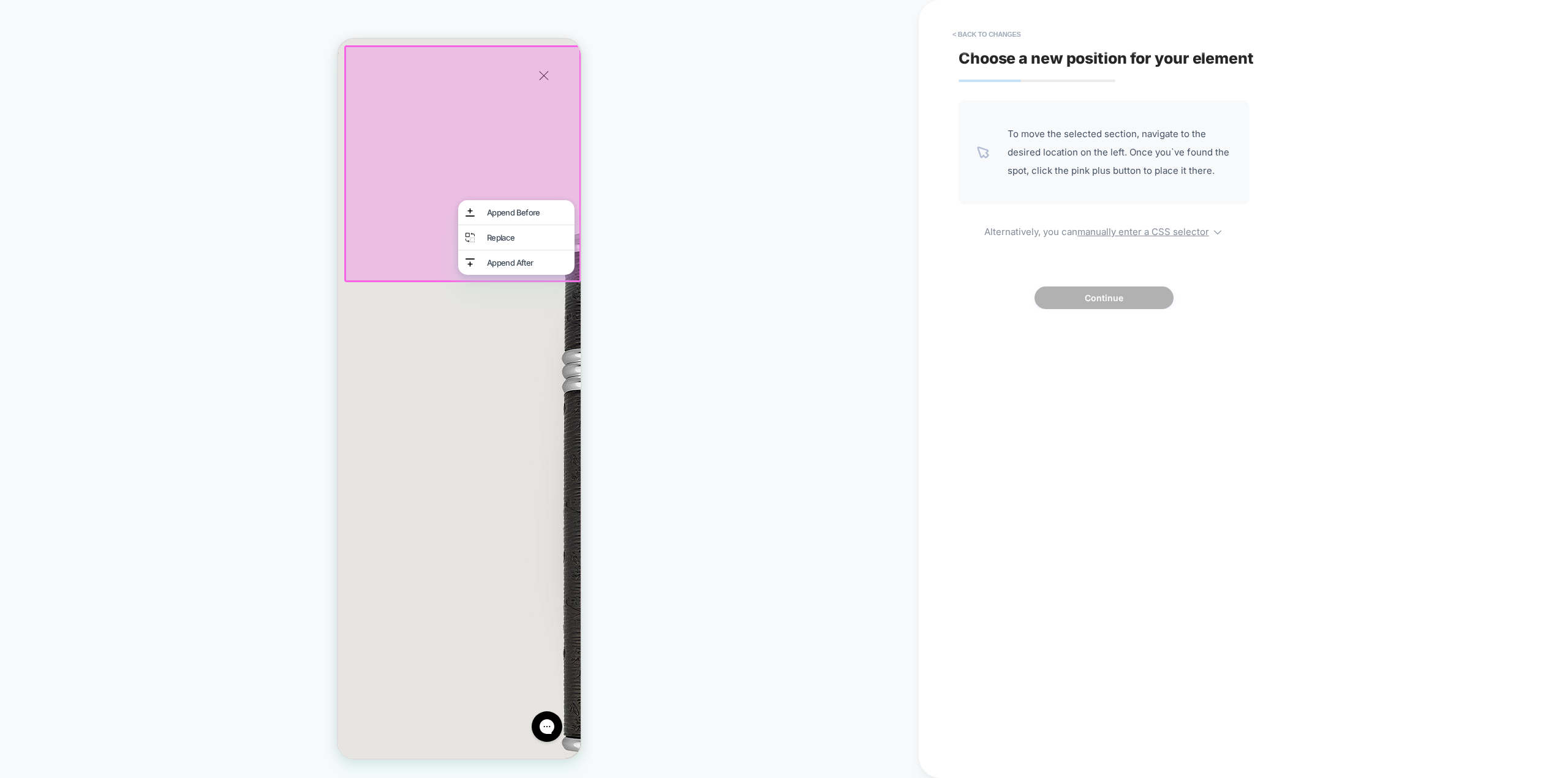
scroll to position [0, 387]
click at [499, 267] on div "Append After" at bounding box center [526, 263] width 80 height 10
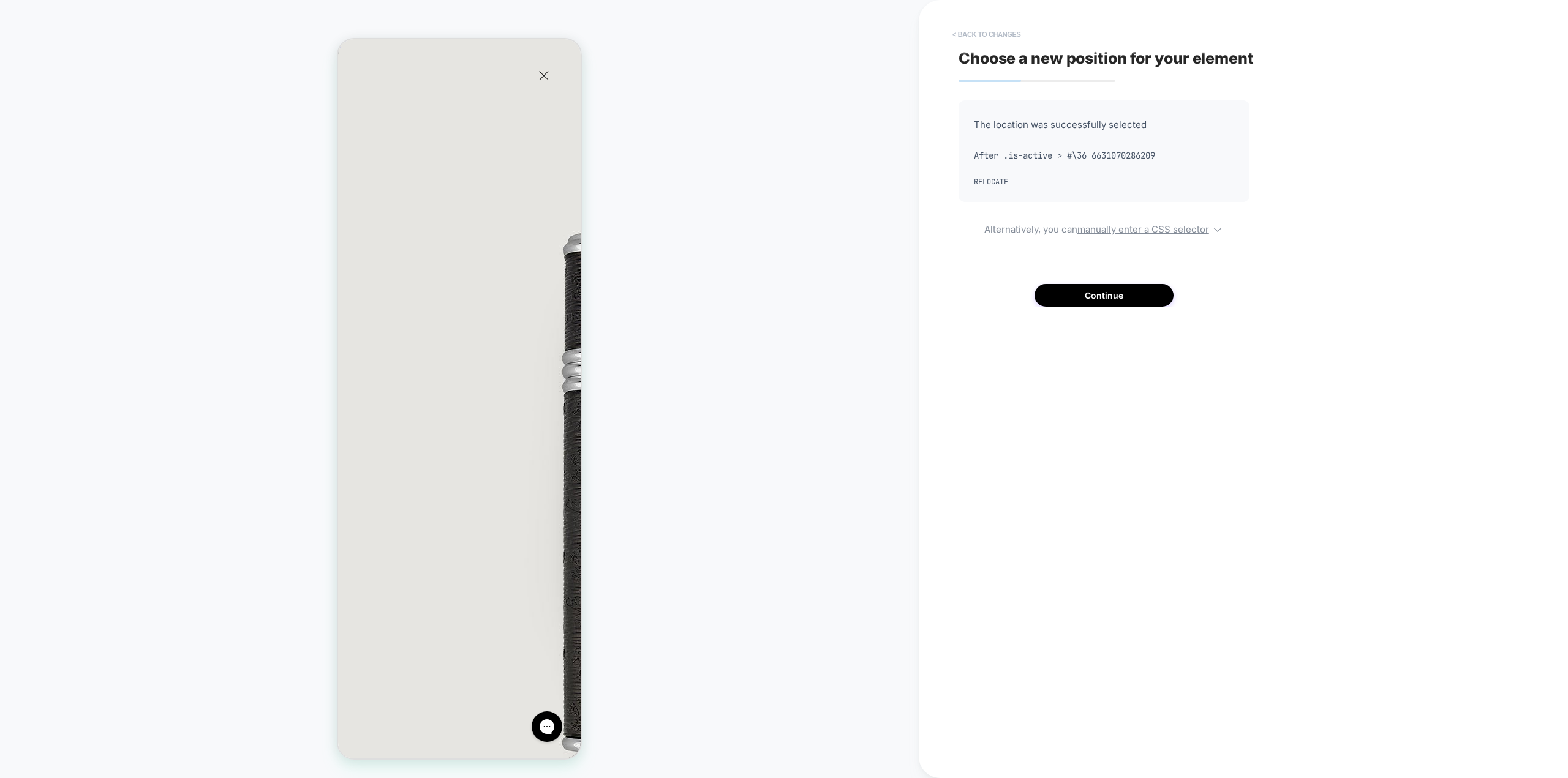
click at [981, 35] on button "< Back to changes" at bounding box center [987, 34] width 81 height 19
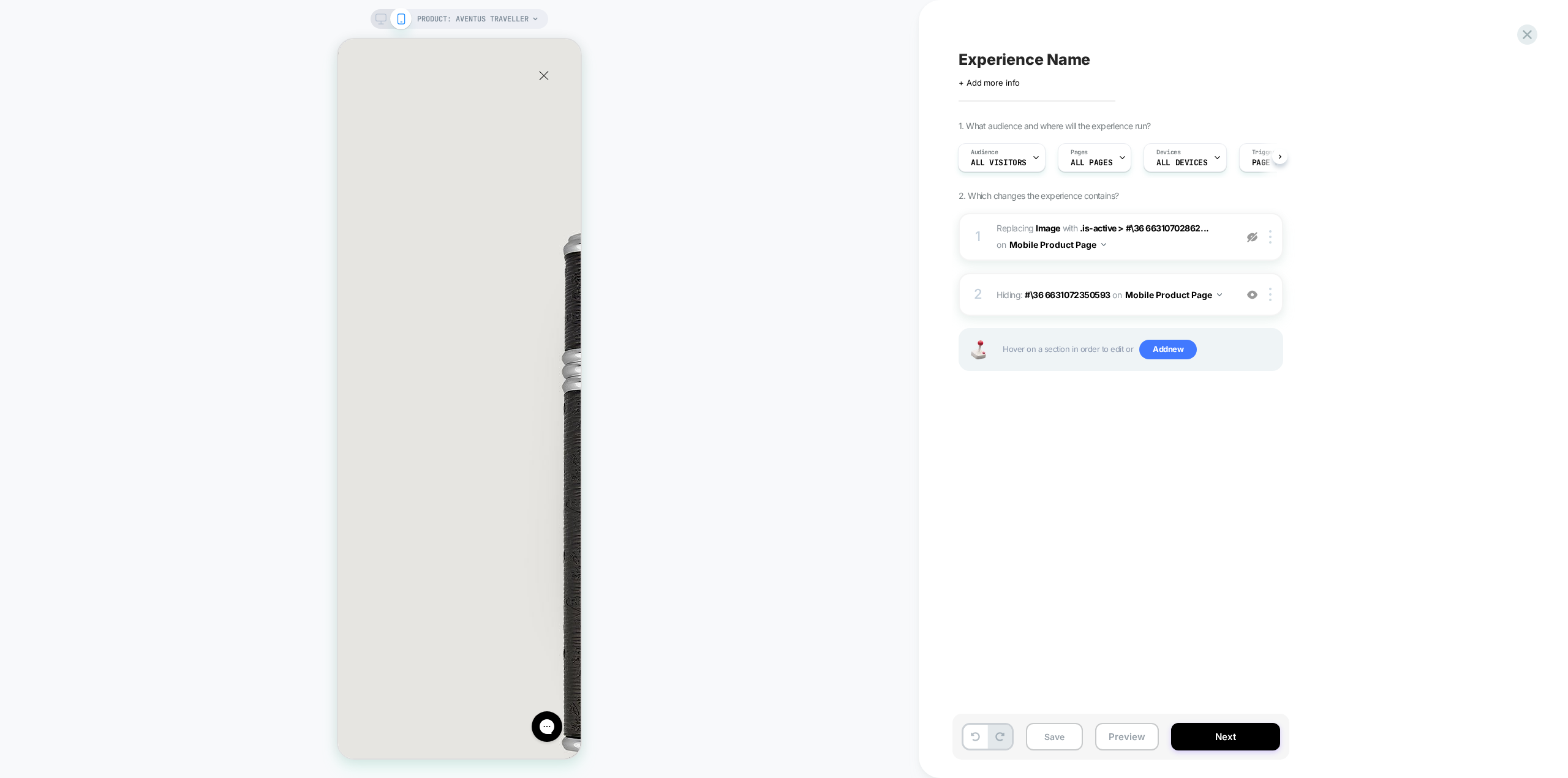
scroll to position [0, 0]
click at [1250, 294] on img at bounding box center [1252, 294] width 11 height 11
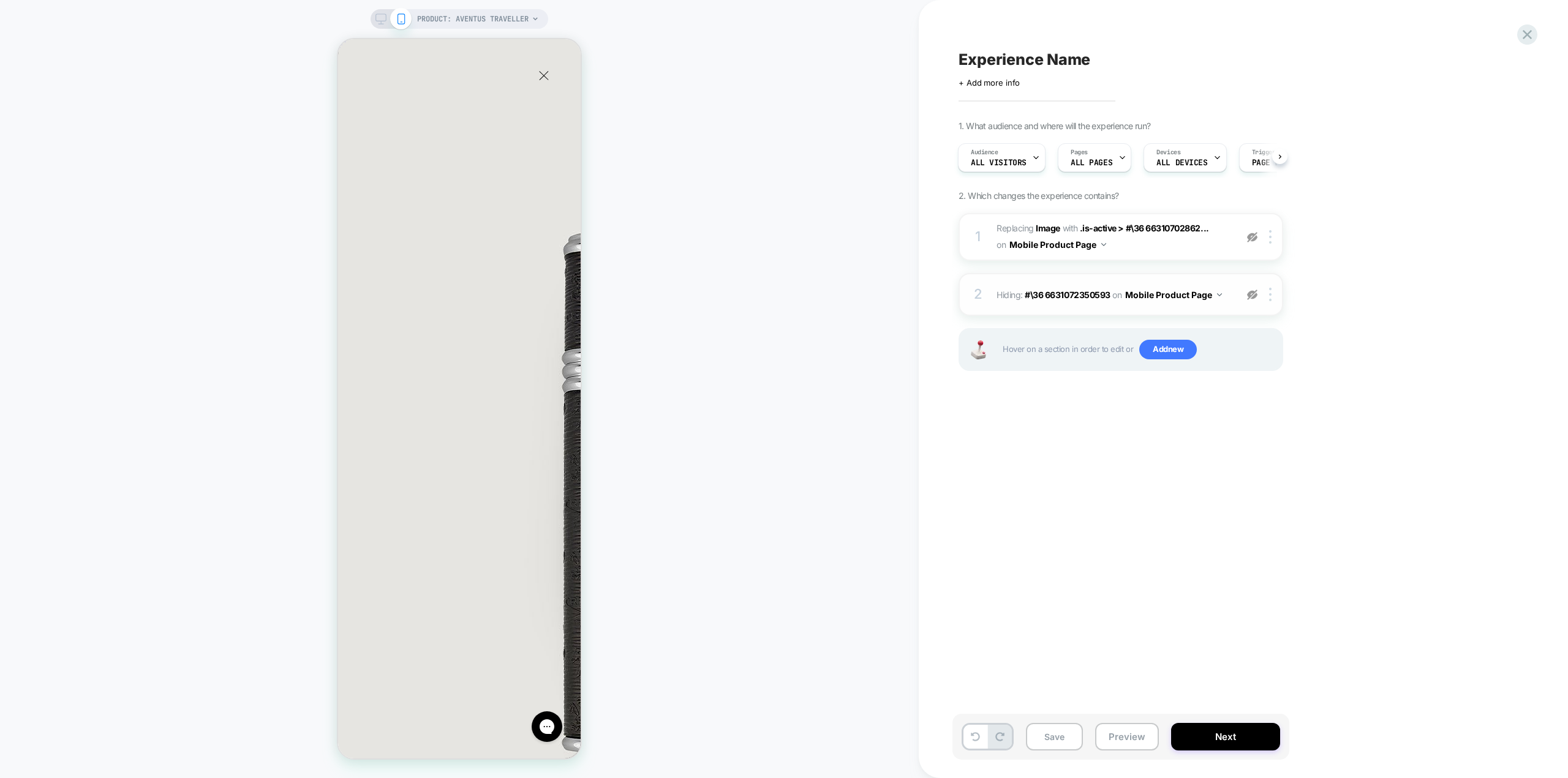
scroll to position [0, 387]
click at [1271, 296] on img at bounding box center [1270, 294] width 2 height 14
click at [1237, 467] on div "Delete" at bounding box center [1271, 460] width 109 height 33
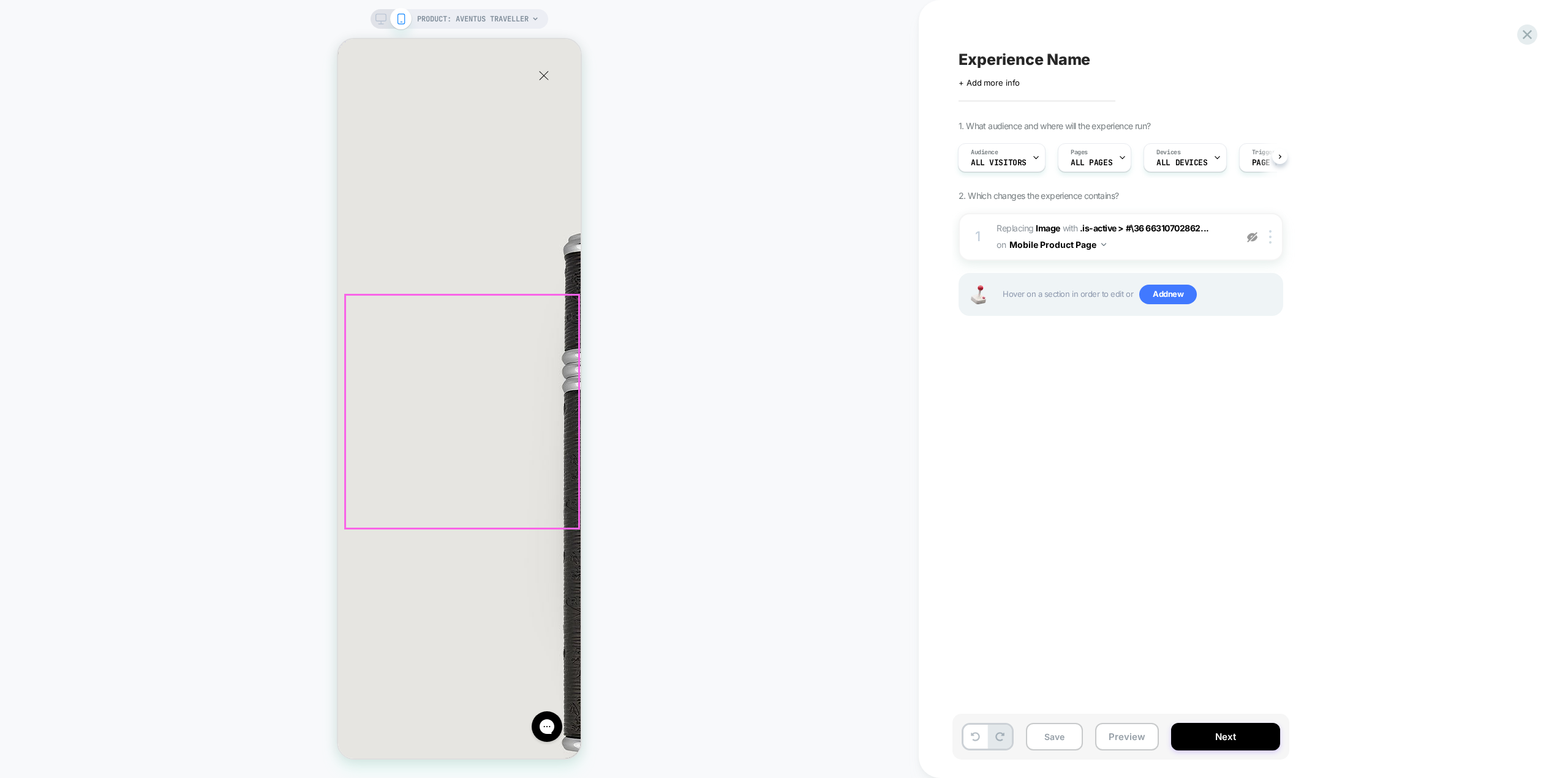
scroll to position [0, 0]
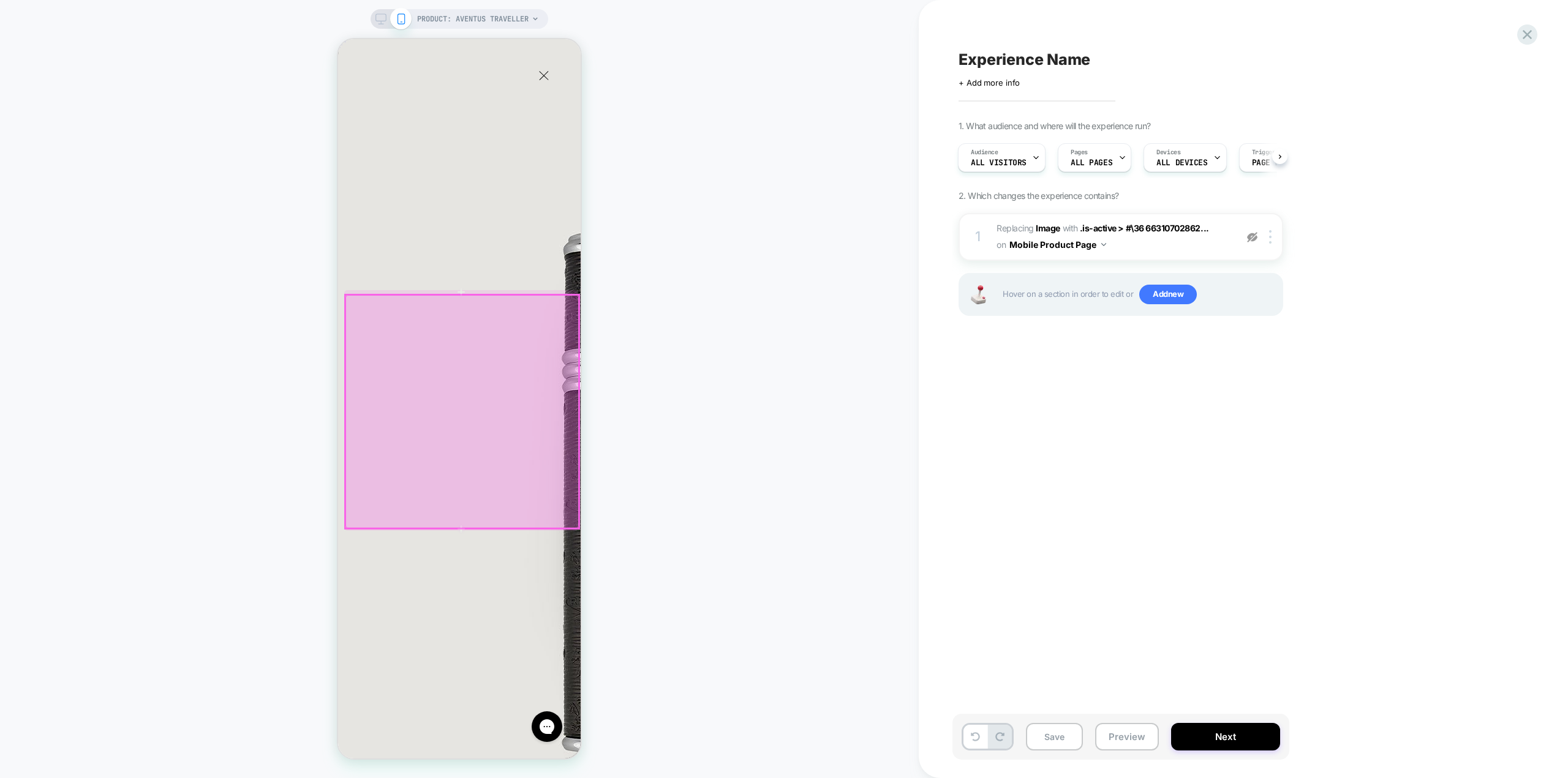
click at [474, 389] on div at bounding box center [462, 411] width 234 height 233
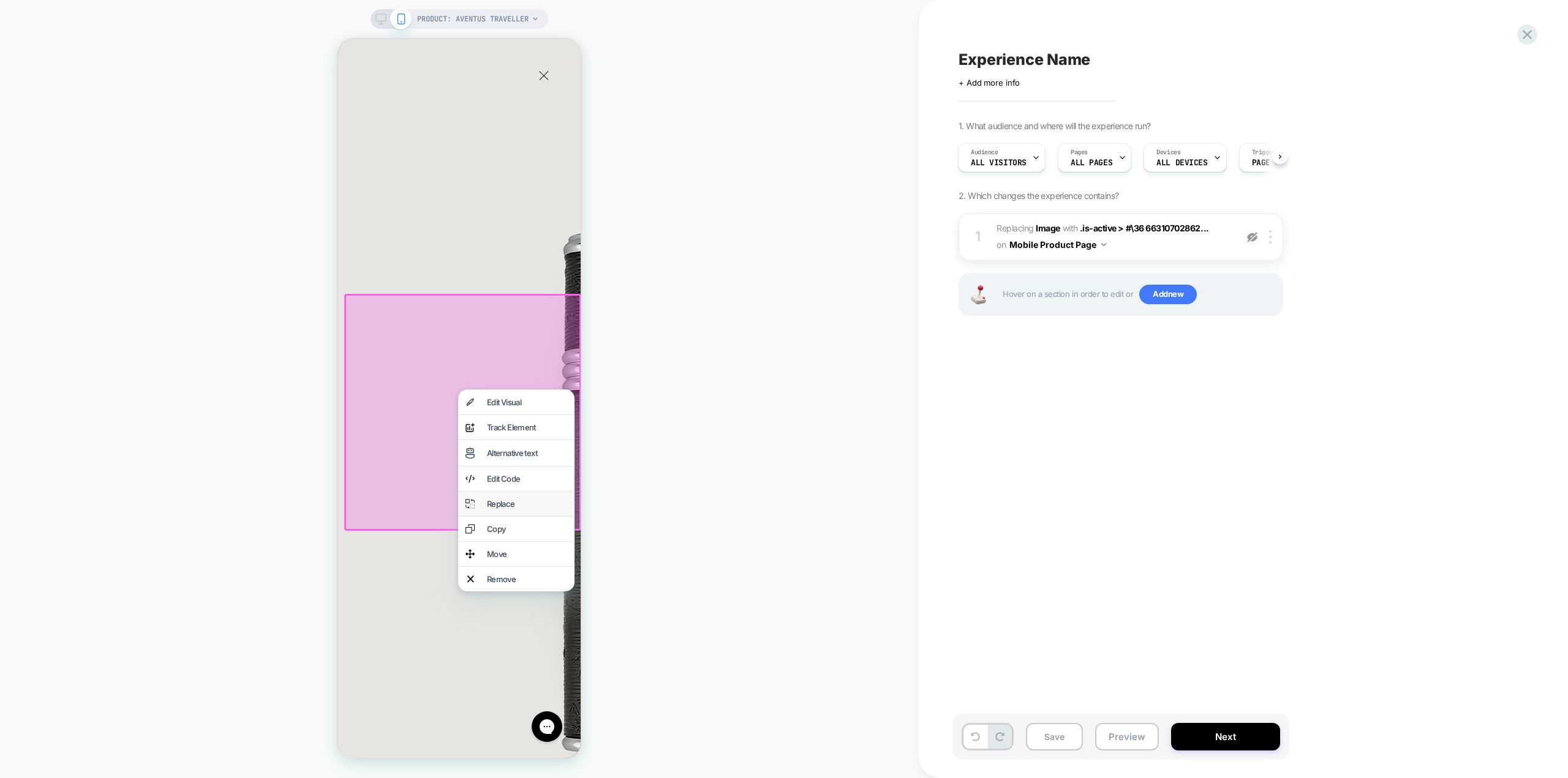
click at [508, 509] on div "Replace" at bounding box center [526, 504] width 80 height 10
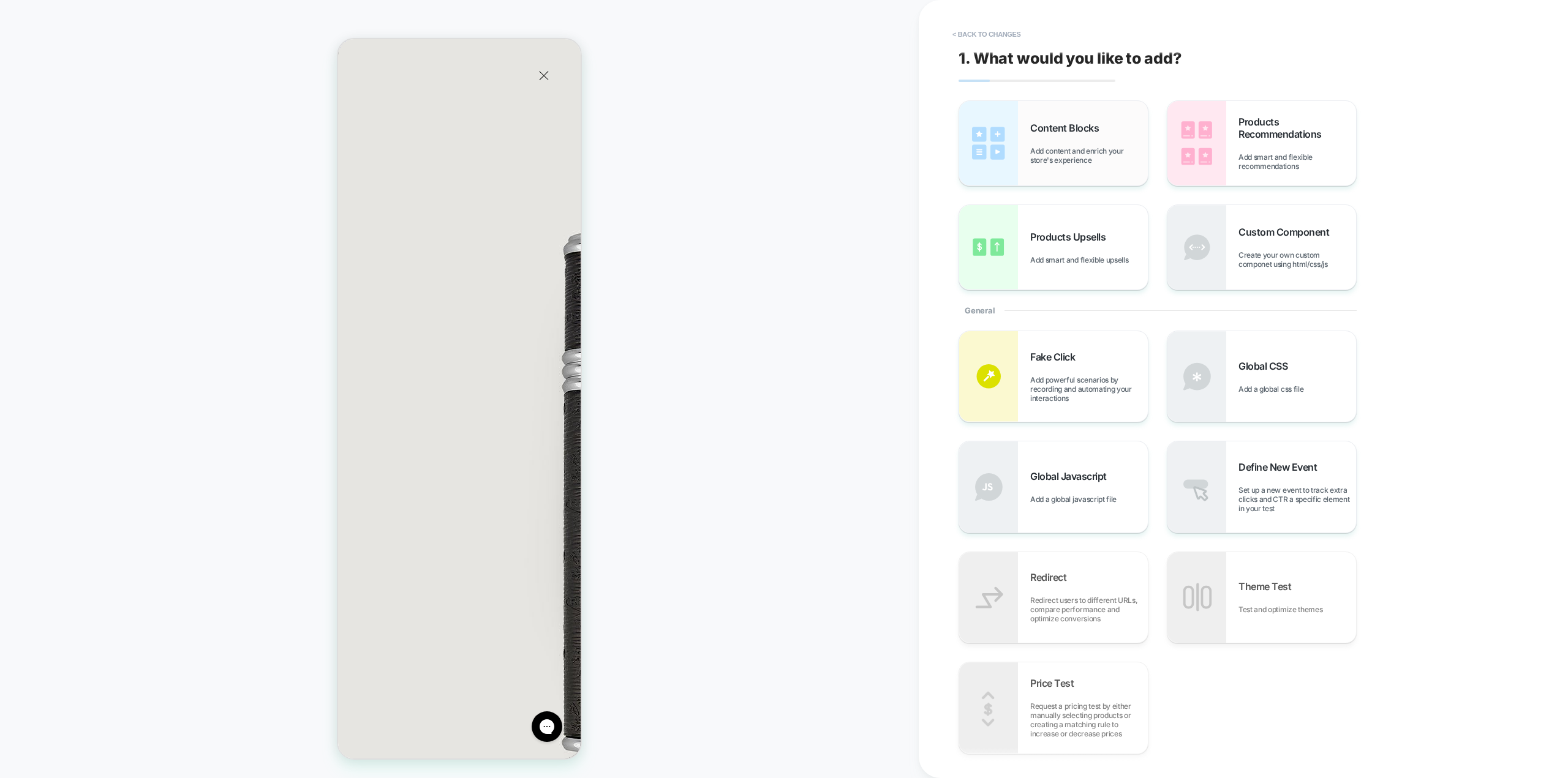
scroll to position [0, 193]
click at [979, 148] on img at bounding box center [988, 143] width 59 height 85
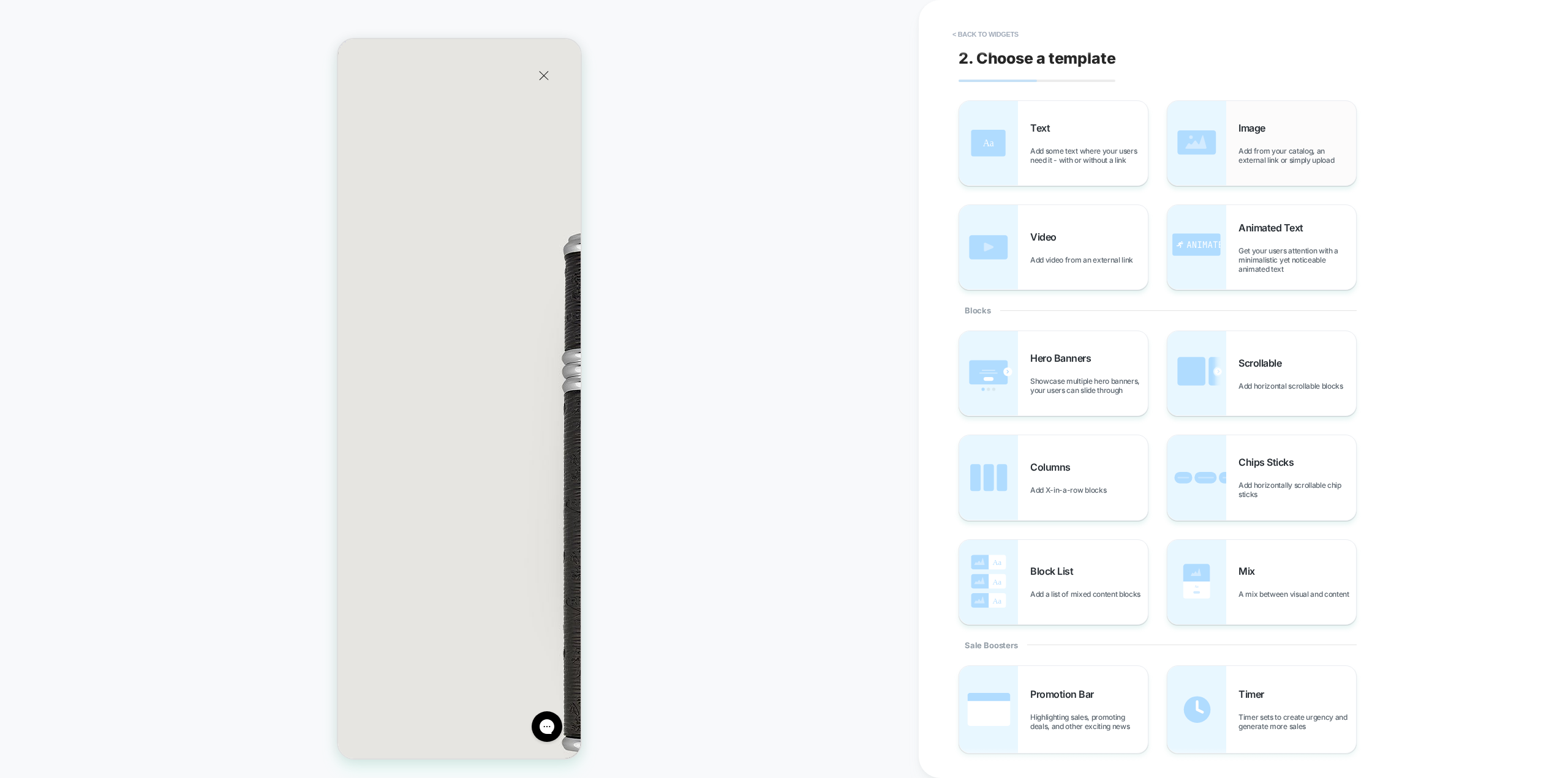
click at [1267, 137] on div "Image Add from your catalog, an external link or simply upload" at bounding box center [1296, 143] width 117 height 43
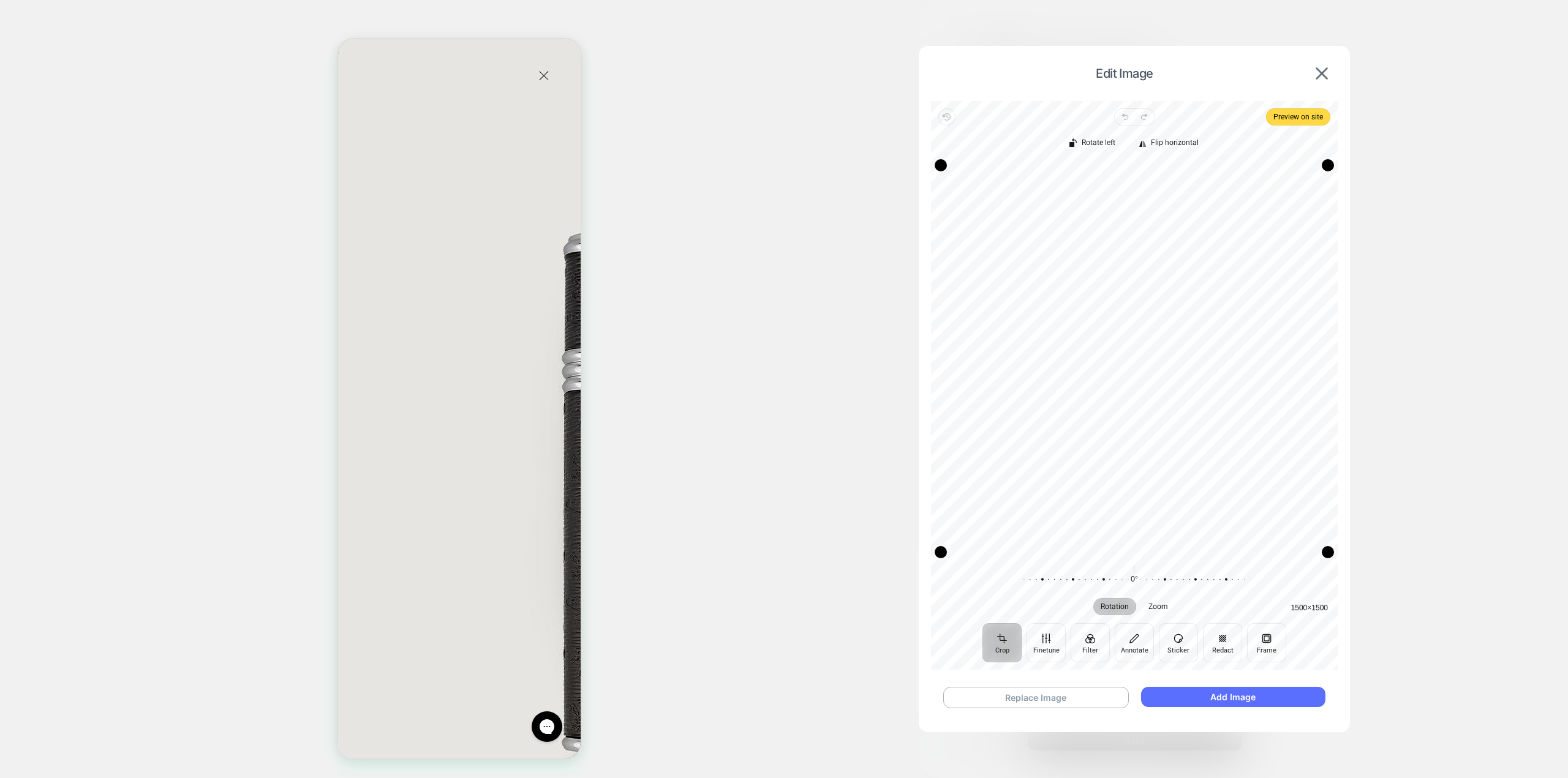
click at [1250, 697] on button "Add Image" at bounding box center [1233, 696] width 184 height 20
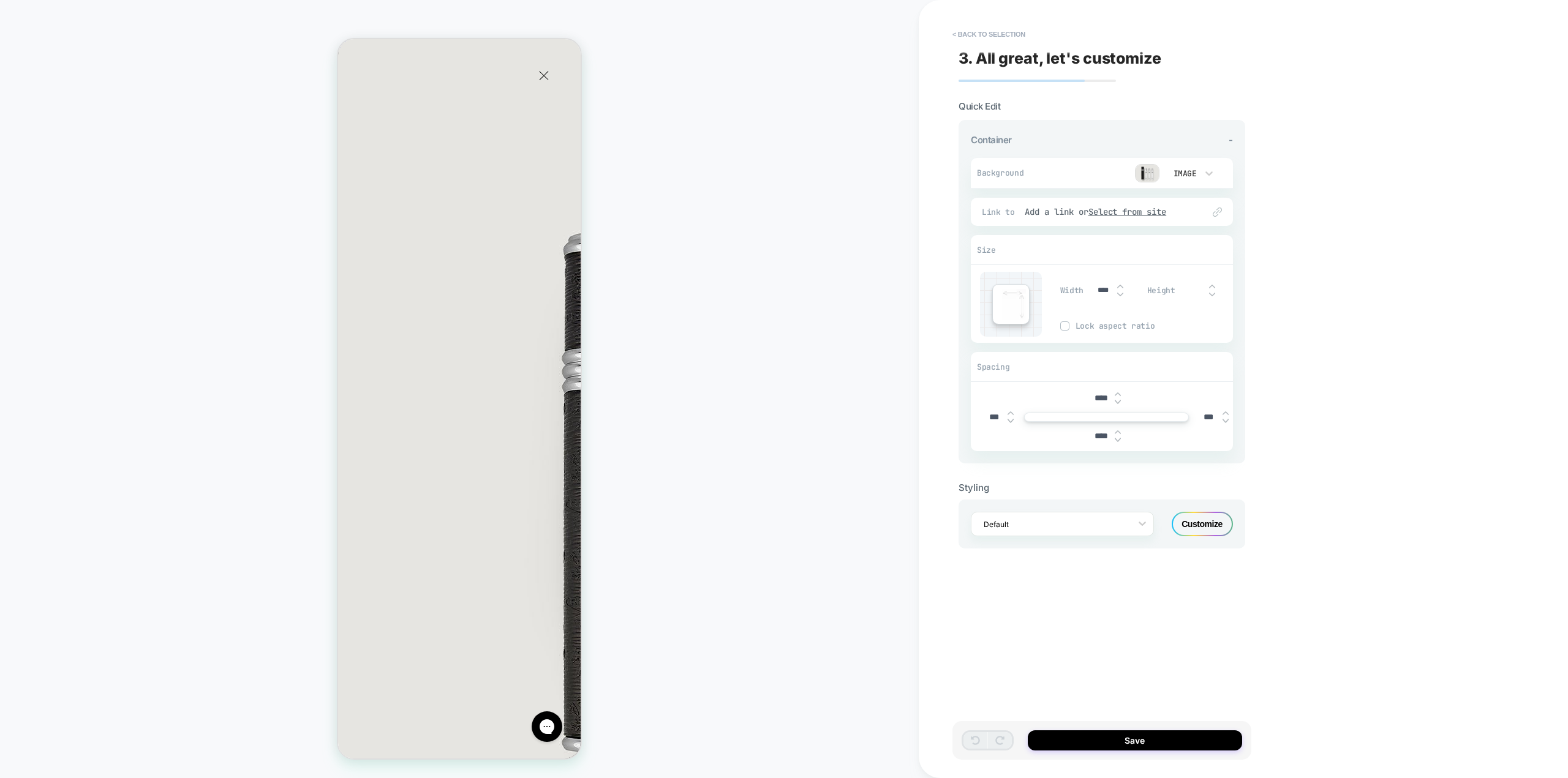
scroll to position [0, 387]
click at [1001, 32] on button "< Back to selection" at bounding box center [988, 34] width 85 height 19
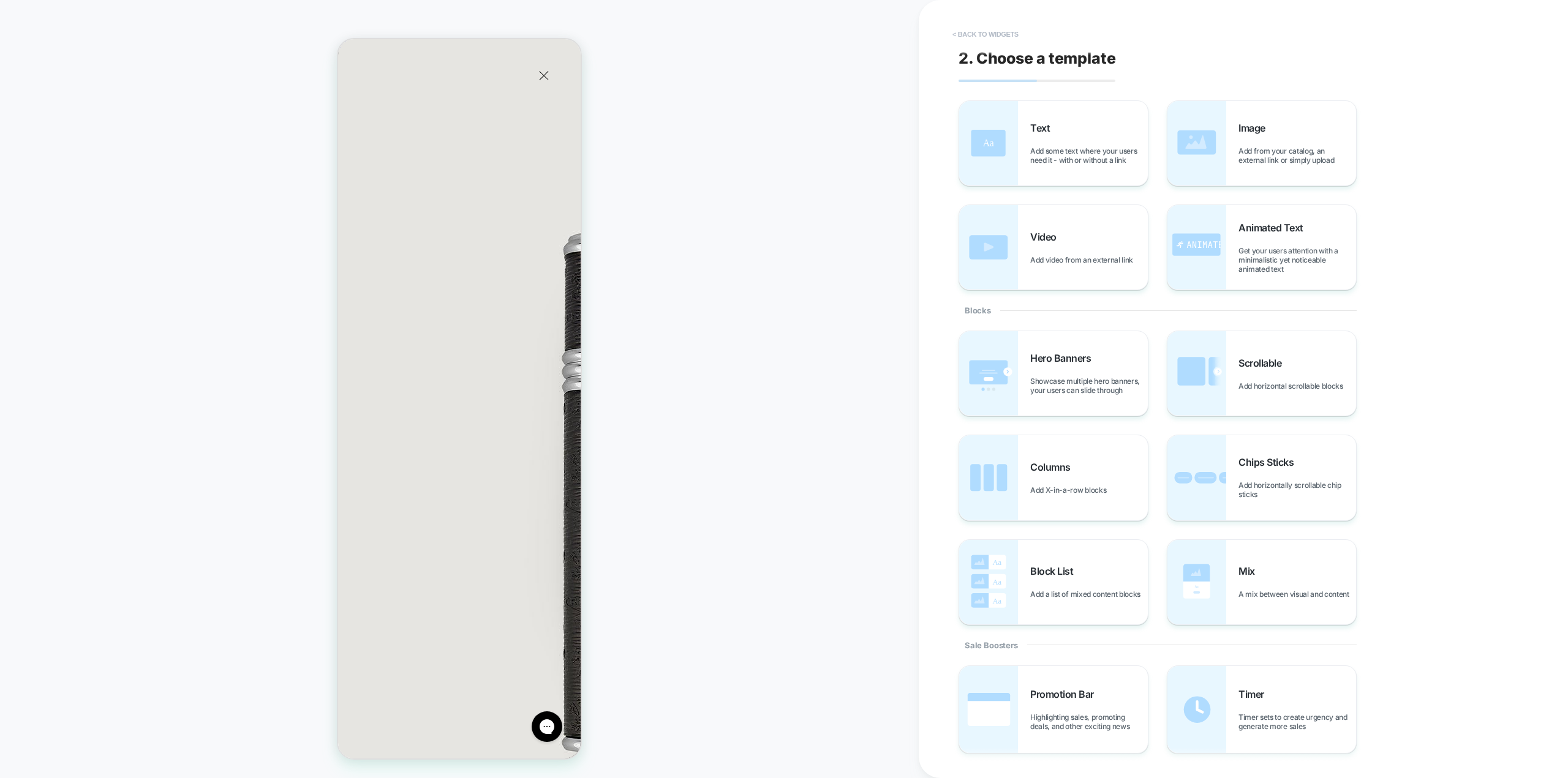
scroll to position [0, 19]
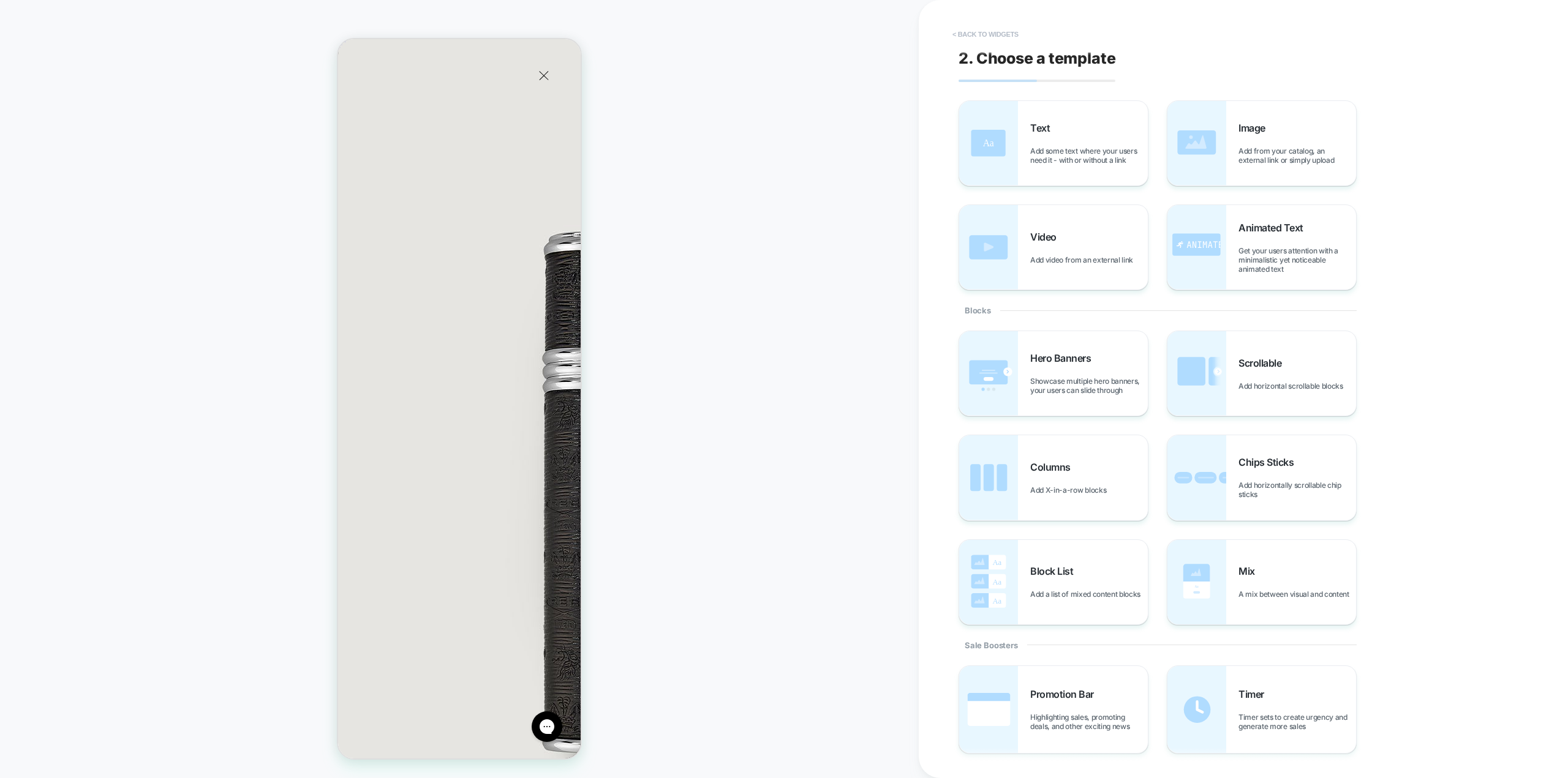
click at [1001, 29] on button "< Back to widgets" at bounding box center [985, 34] width 78 height 19
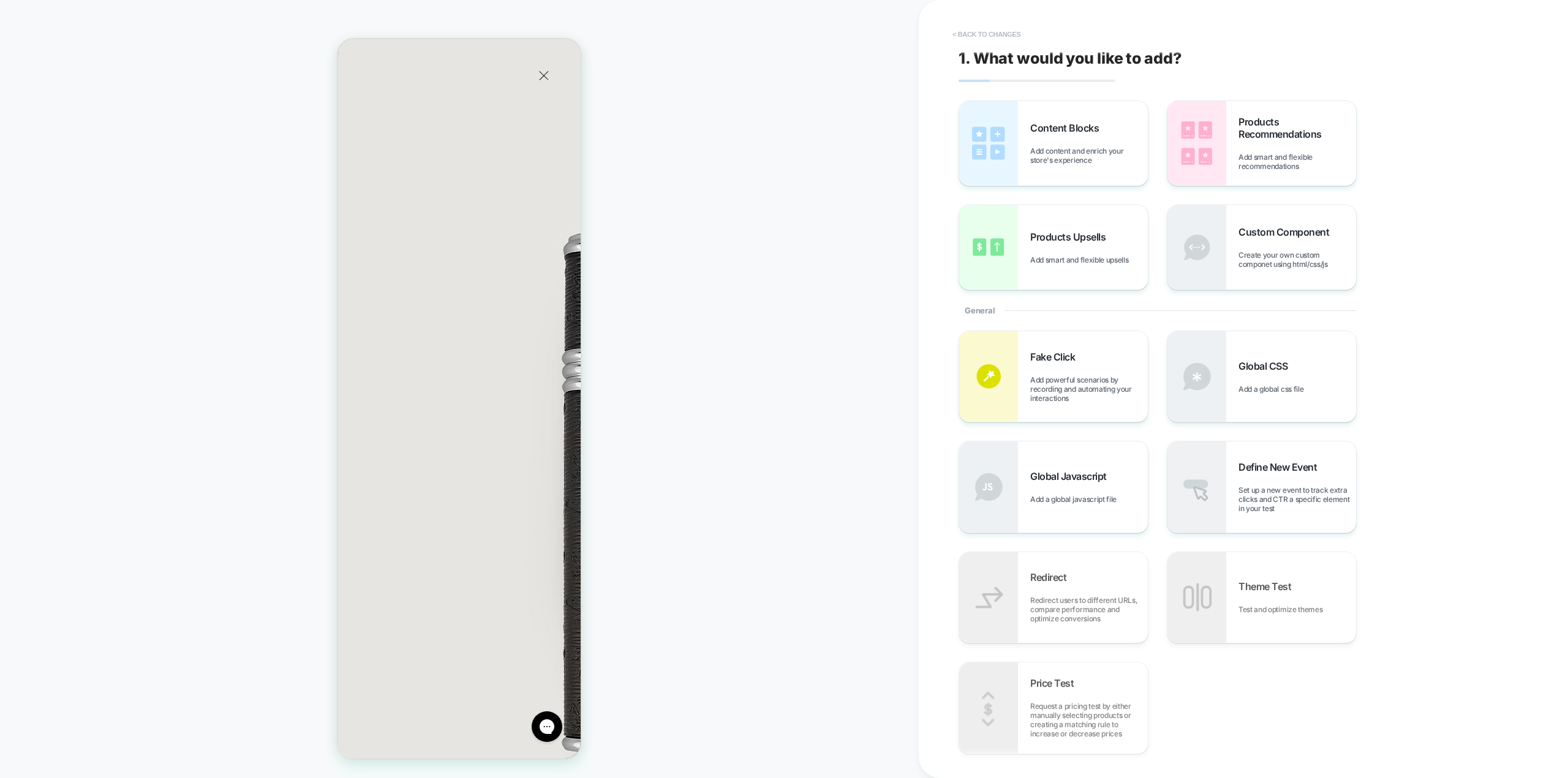
click at [993, 34] on button "< Back to changes" at bounding box center [987, 34] width 81 height 19
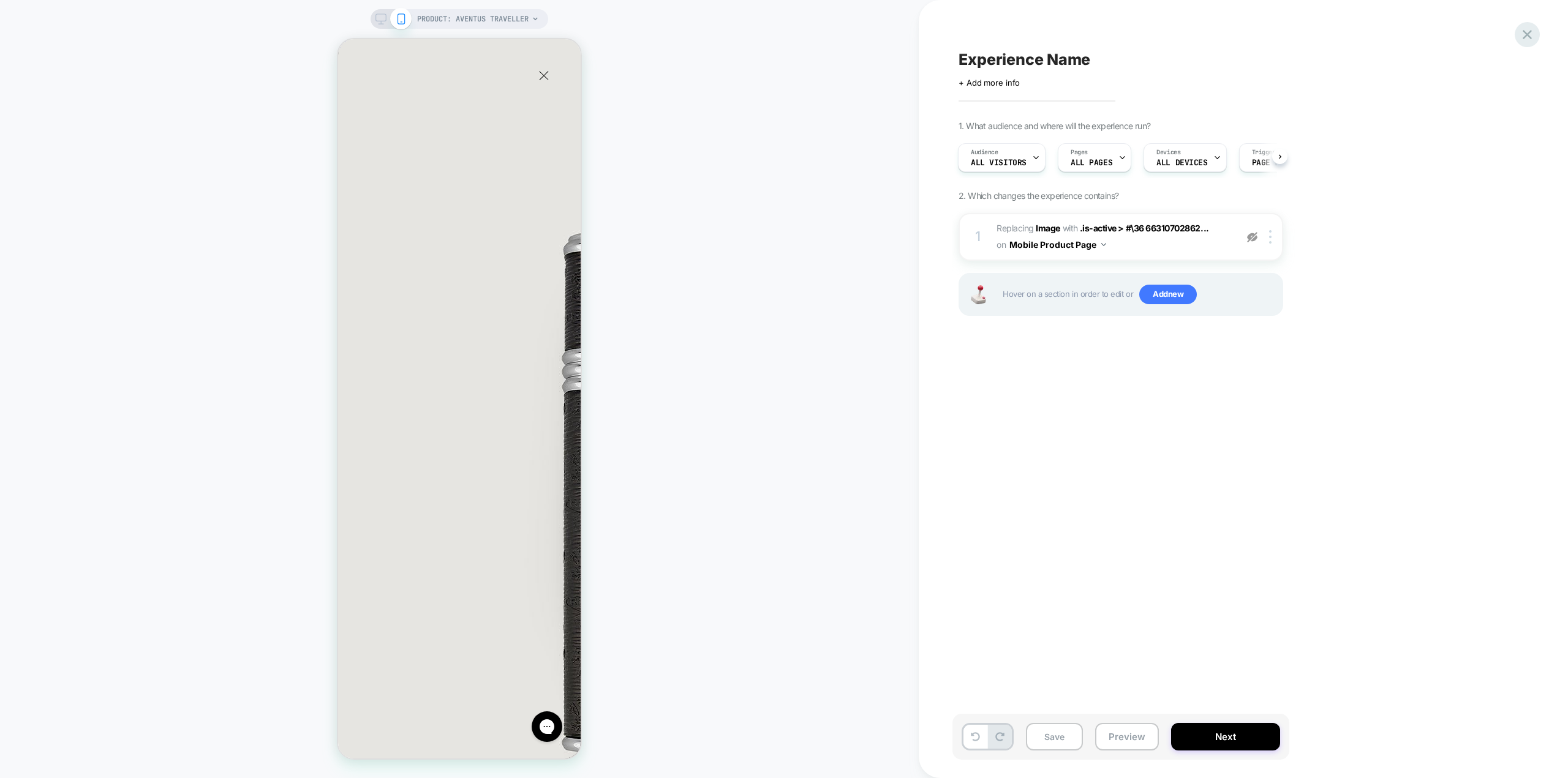
click at [1532, 28] on icon at bounding box center [1527, 35] width 16 height 16
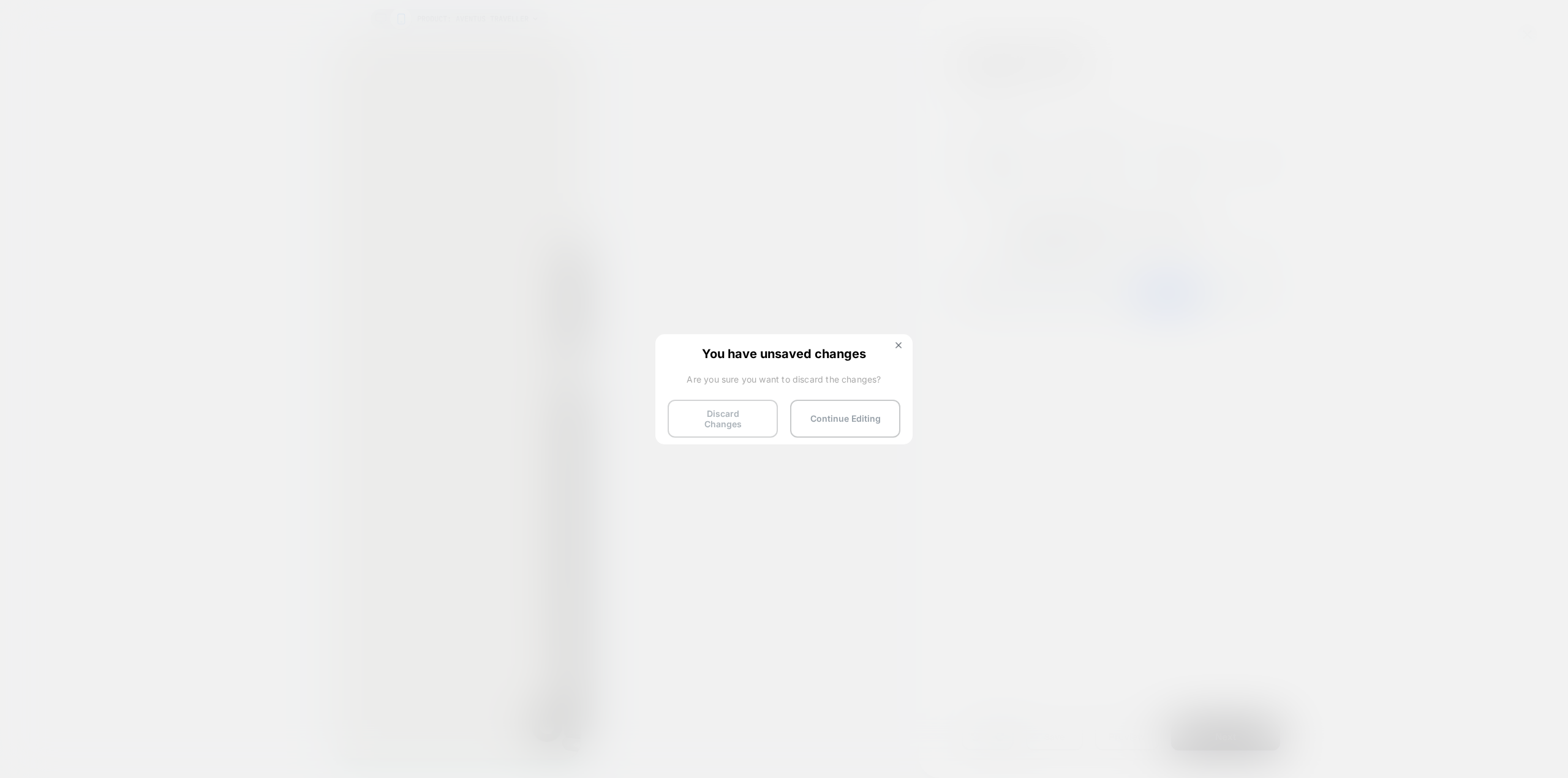
click at [740, 408] on button "Discard Changes" at bounding box center [723, 418] width 110 height 38
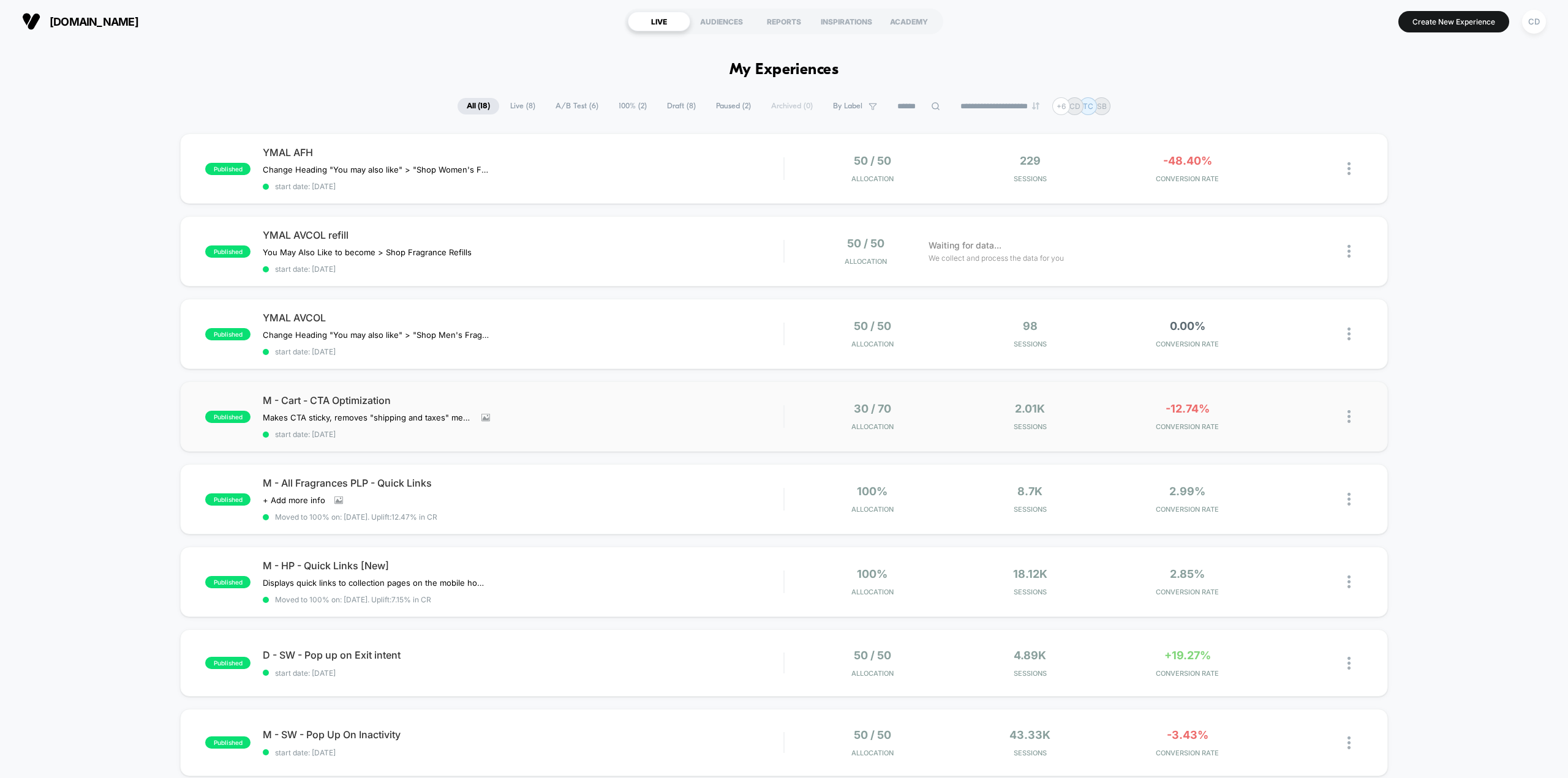
click at [1349, 415] on img at bounding box center [1349, 417] width 3 height 13
click at [1413, 376] on div "published YMAL AFH Change Heading "You may also like" > "Shop Women's Fragrance…" at bounding box center [784, 647] width 1568 height 1028
click at [1298, 415] on icon at bounding box center [1299, 416] width 9 height 9
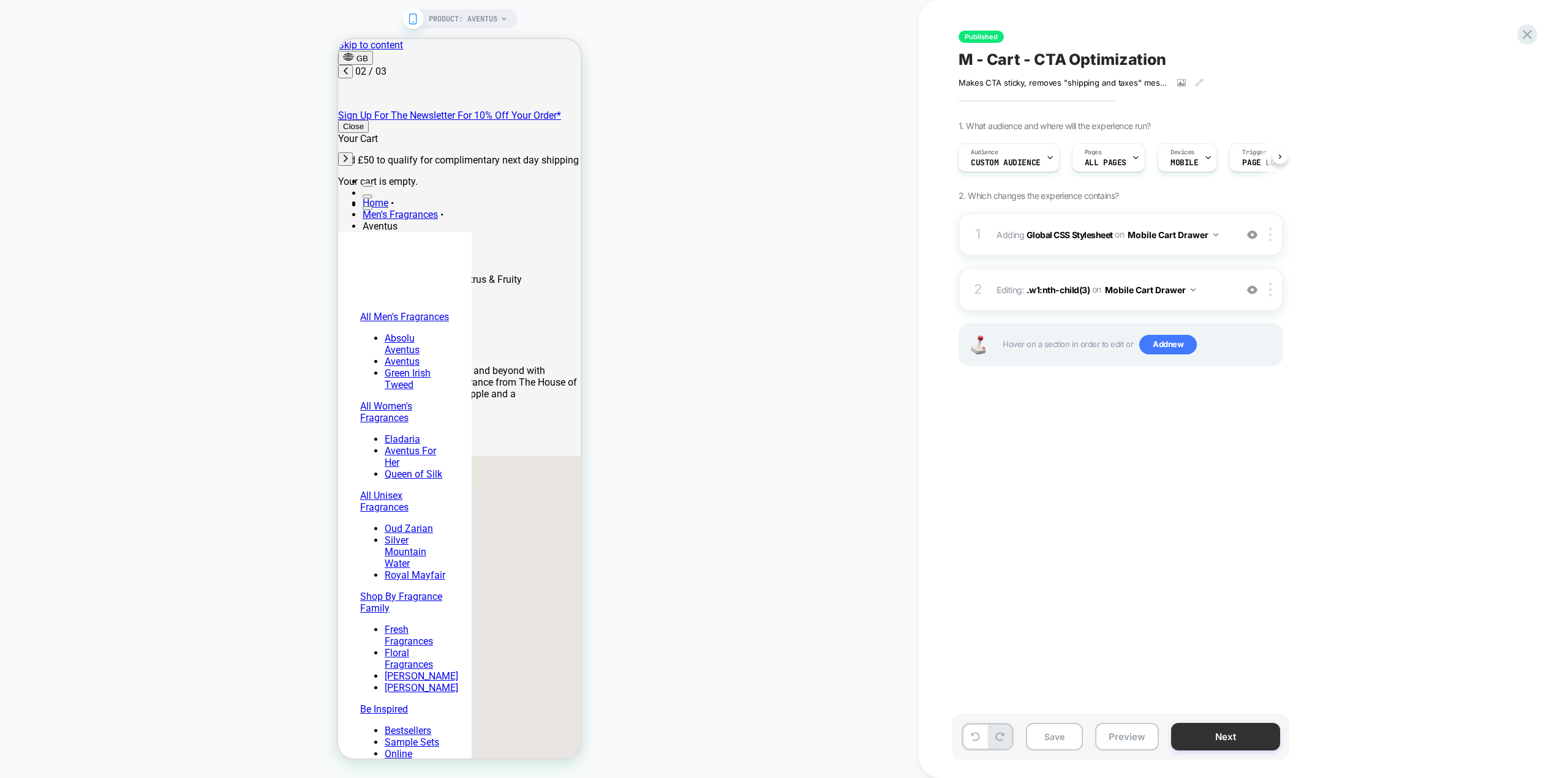
click at [1228, 738] on button "Next" at bounding box center [1225, 737] width 109 height 27
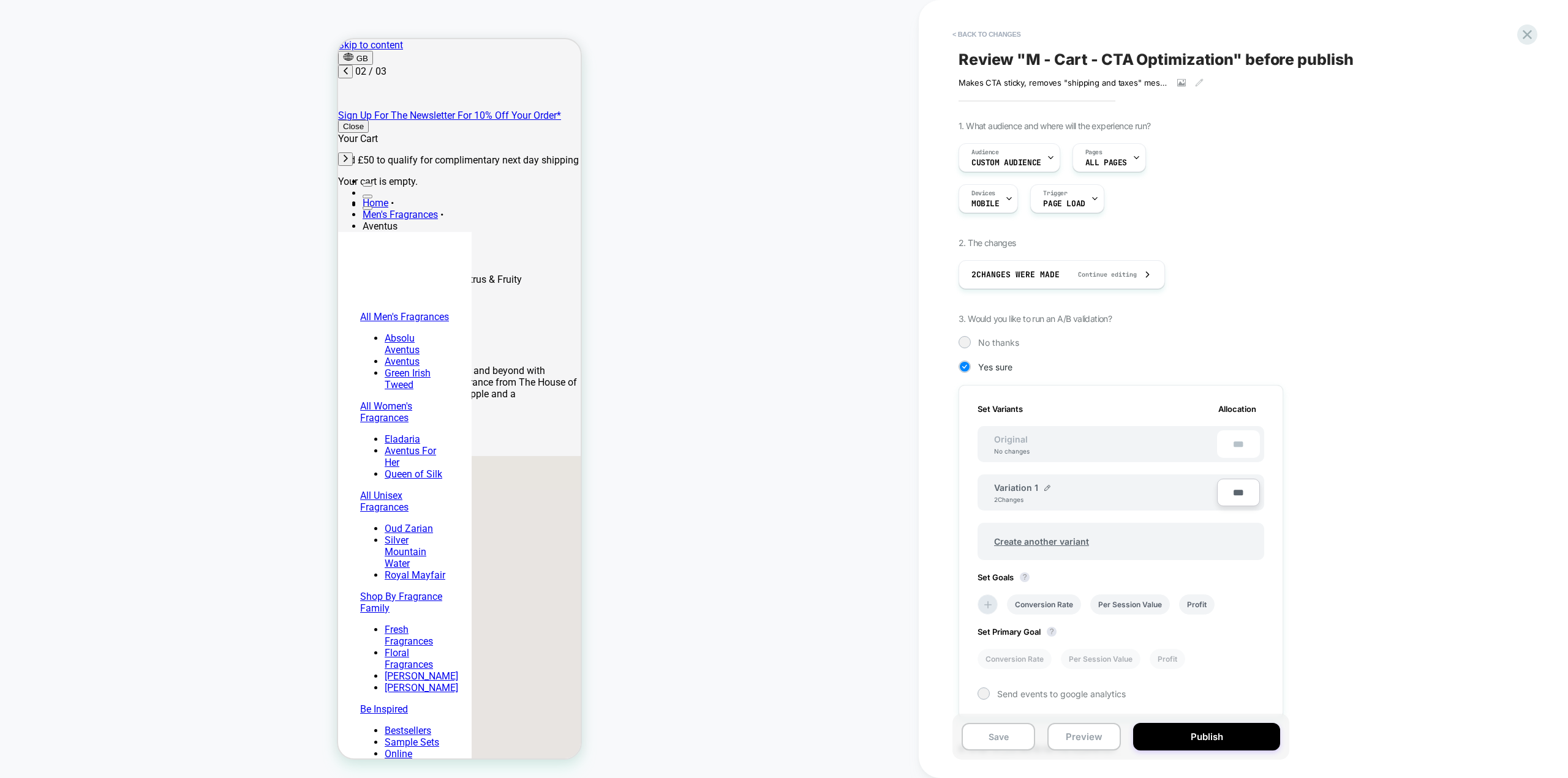
click at [1240, 451] on div "***" at bounding box center [1238, 444] width 43 height 27
click at [1240, 499] on input "***" at bounding box center [1238, 493] width 43 height 27
type input "***"
type input "**"
type input "***"
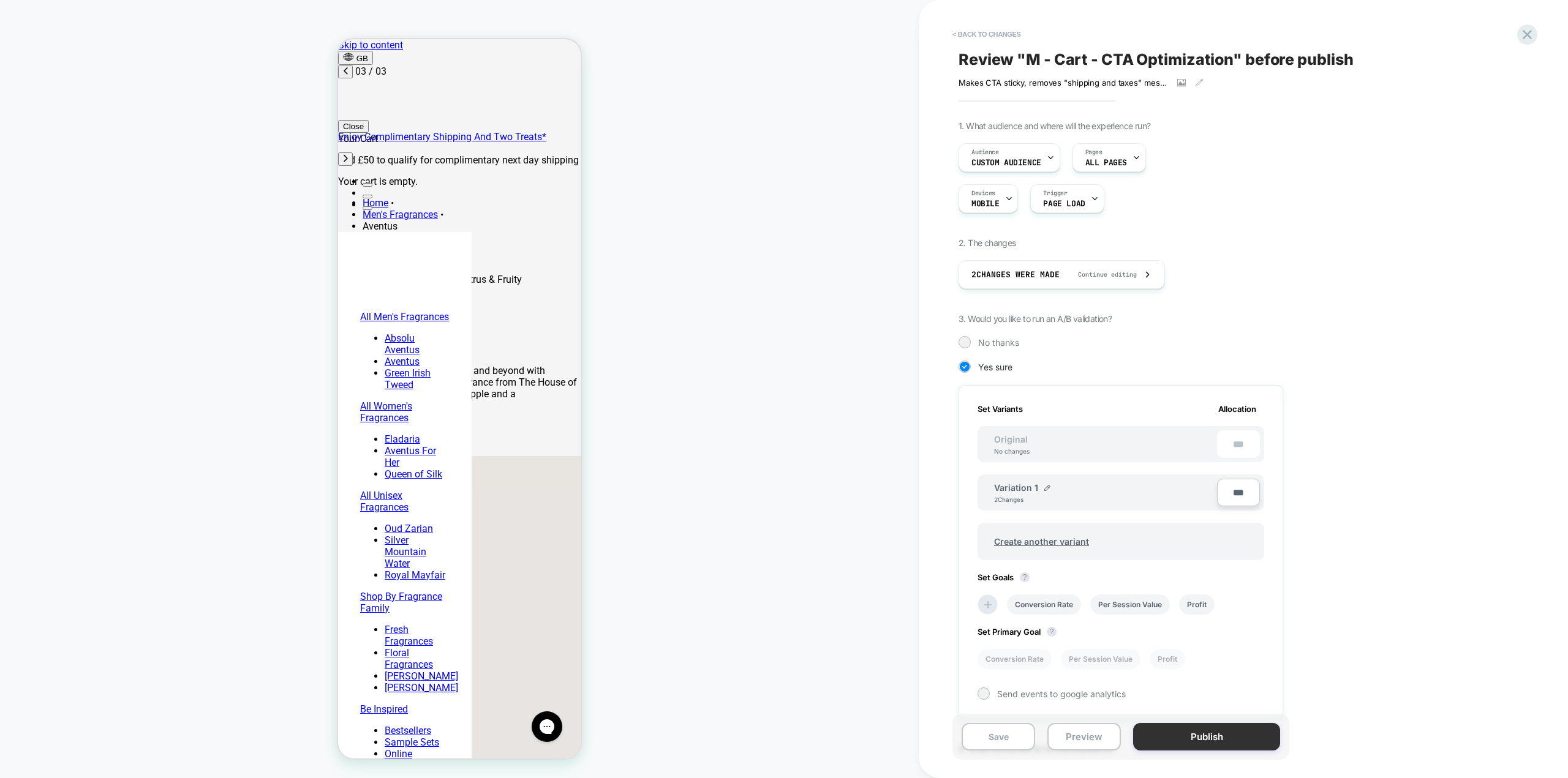
type input "***"
click at [1250, 729] on button "Publish" at bounding box center [1207, 737] width 147 height 27
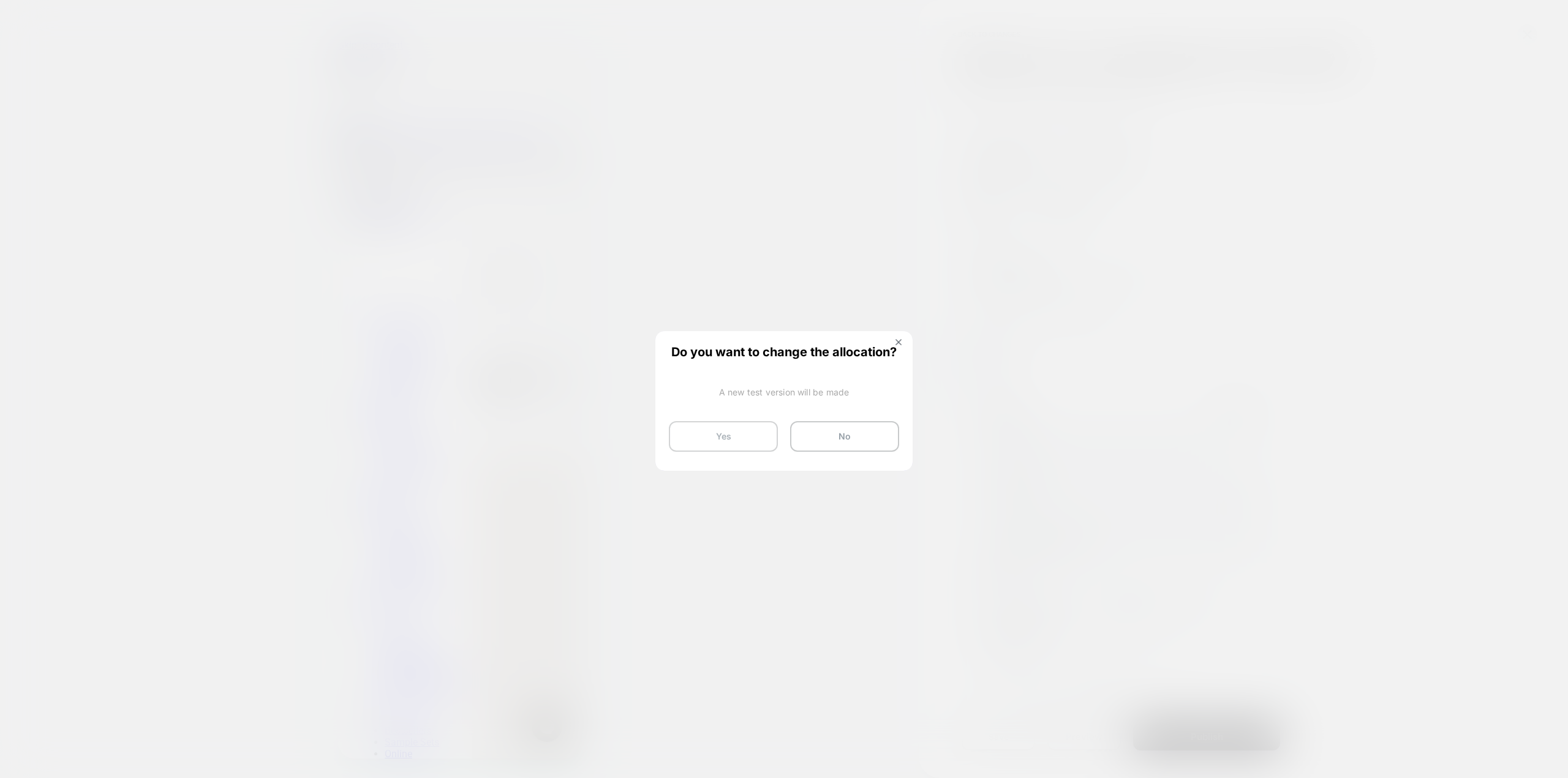
click at [714, 439] on button "Yes" at bounding box center [723, 436] width 109 height 31
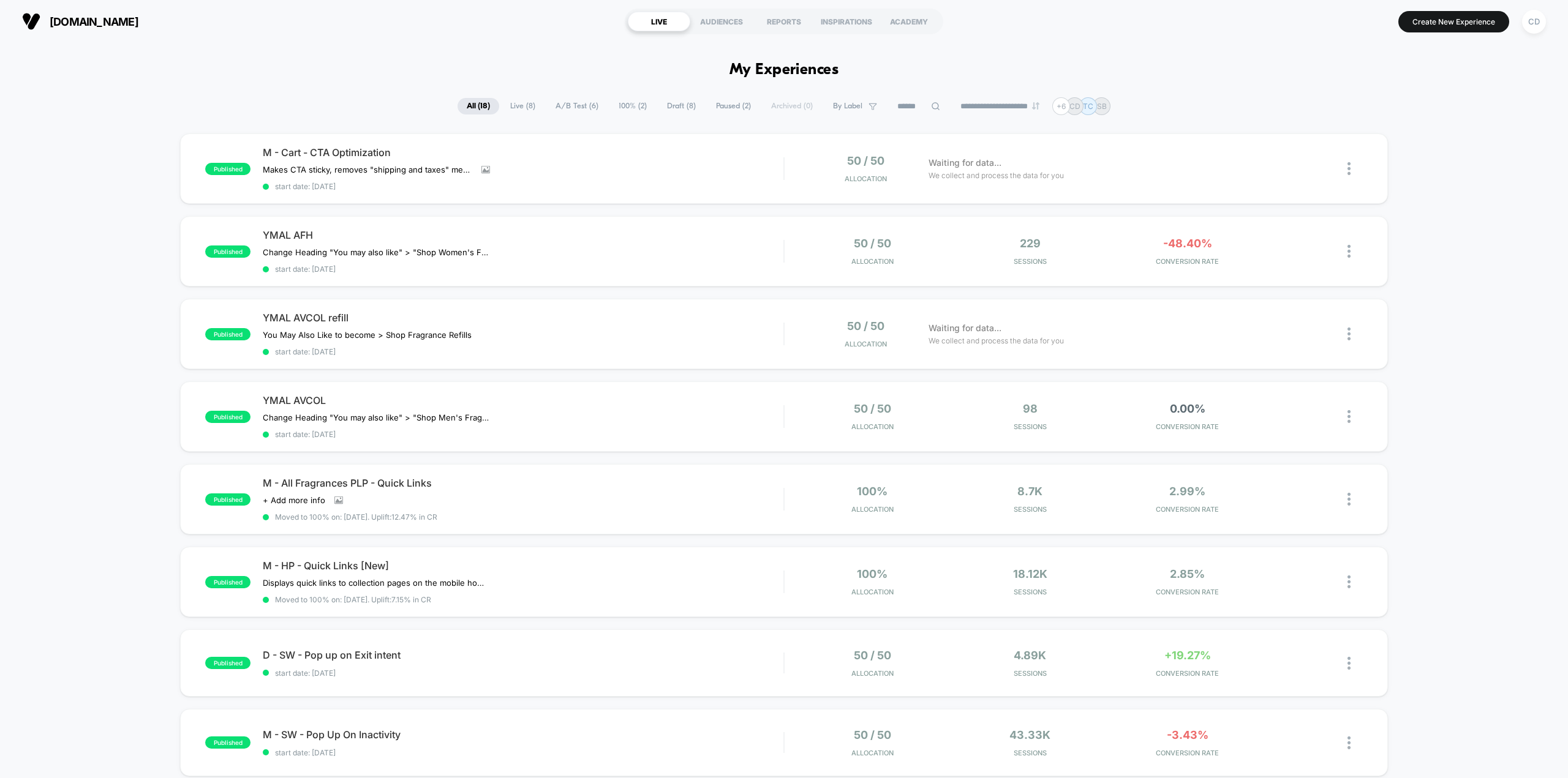
click at [681, 105] on span "Draft ( 8 )" at bounding box center [681, 106] width 47 height 16
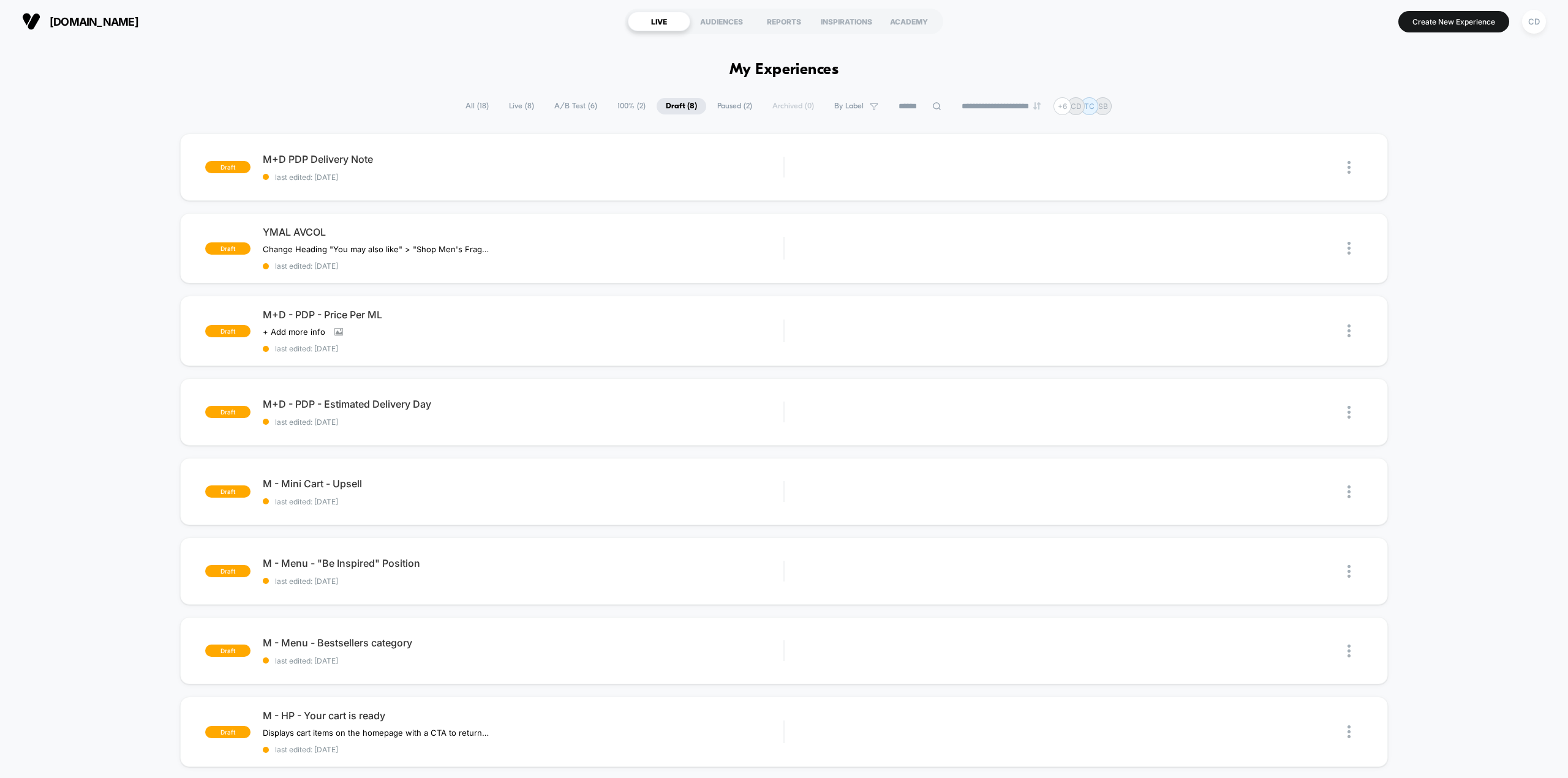
click at [512, 110] on span "Live ( 8 )" at bounding box center [521, 106] width 44 height 16
